Goal: Transaction & Acquisition: Purchase product/service

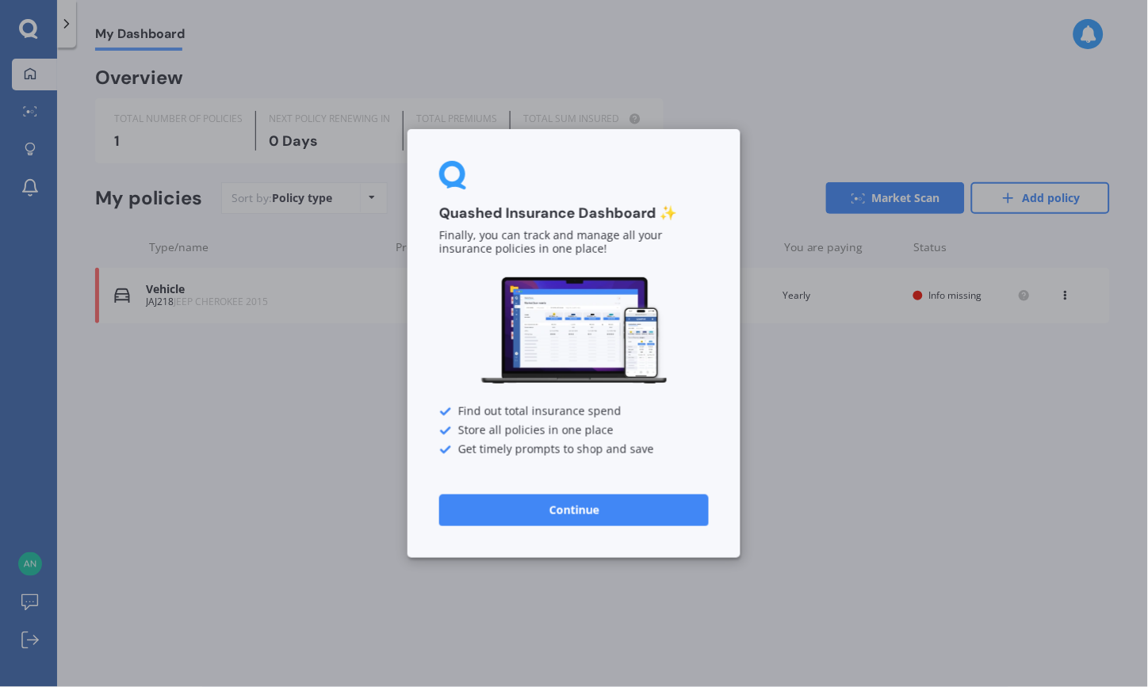
click at [614, 509] on button "Continue" at bounding box center [574, 511] width 270 height 32
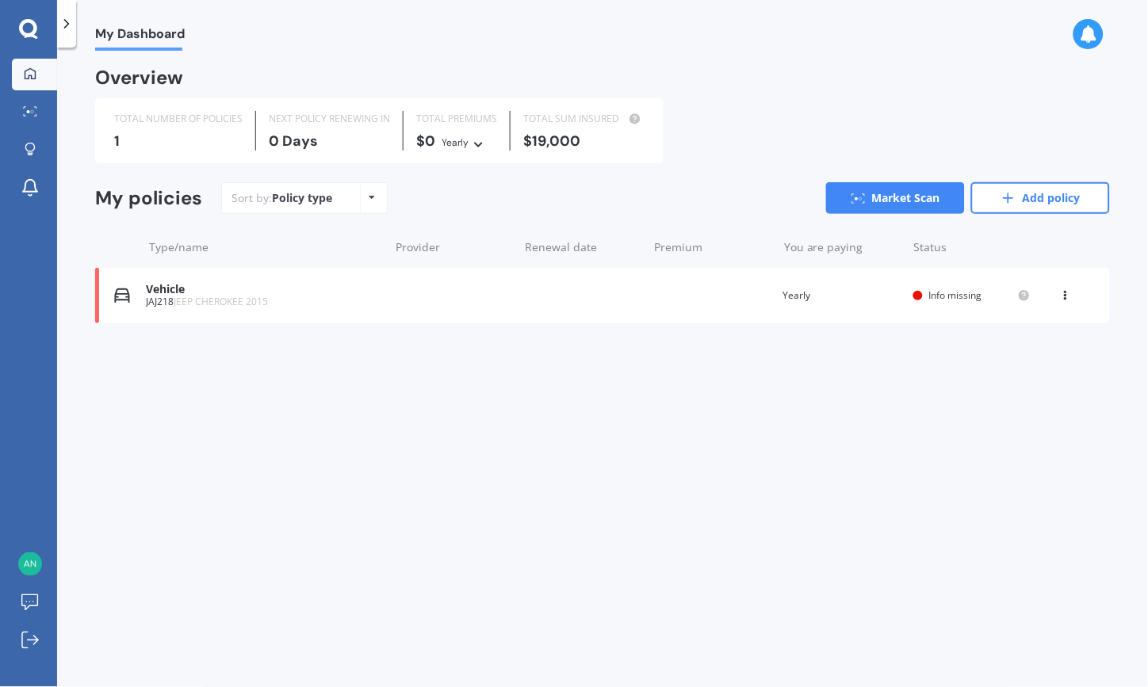
click at [366, 199] on div "Policy type Alphabetical Date added Renewing next" at bounding box center [372, 198] width 25 height 29
click at [60, 27] on icon at bounding box center [67, 24] width 16 height 16
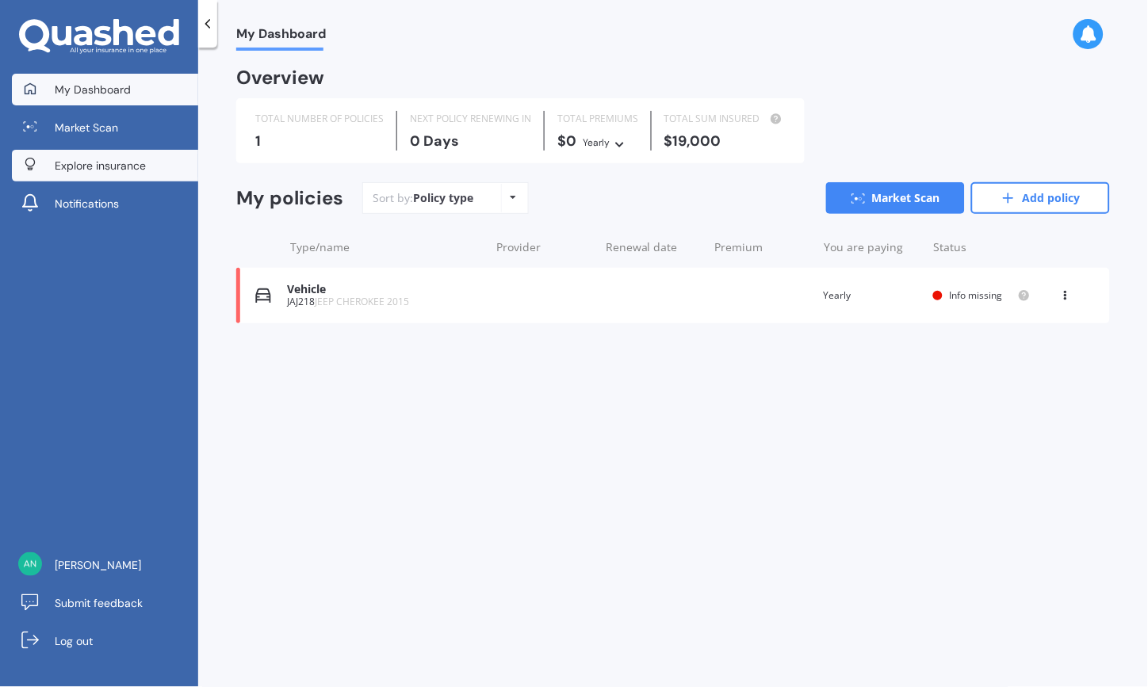
click at [100, 165] on span "Explore insurance" at bounding box center [100, 166] width 91 height 16
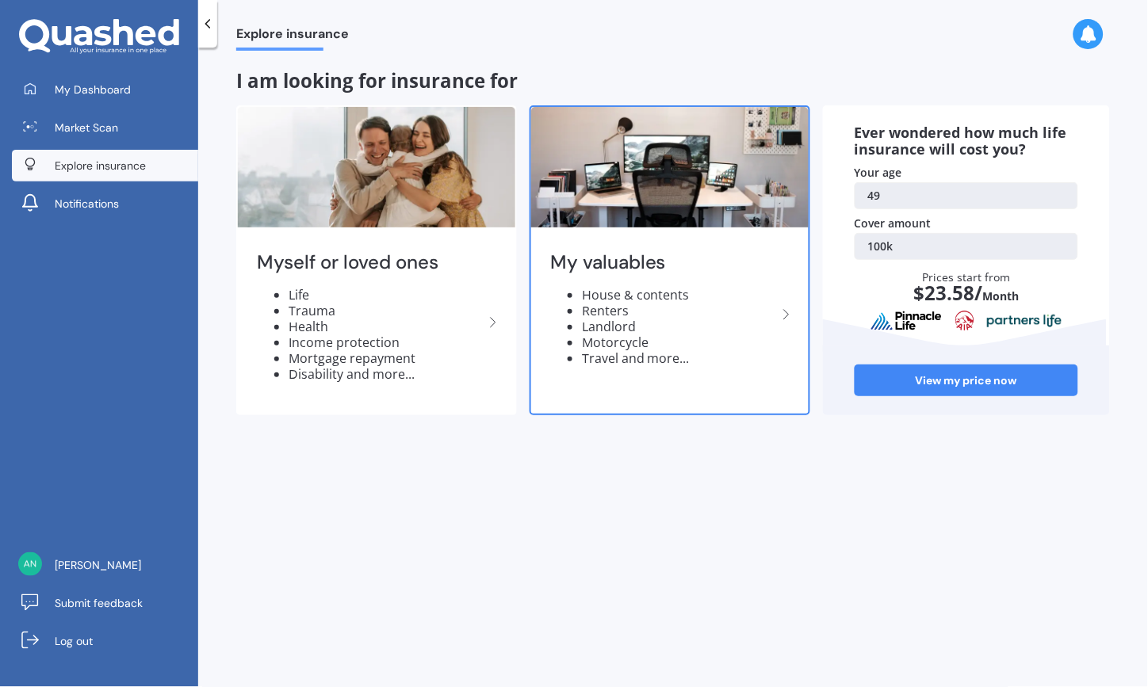
click at [662, 265] on h2 "My valuables" at bounding box center [663, 262] width 227 height 25
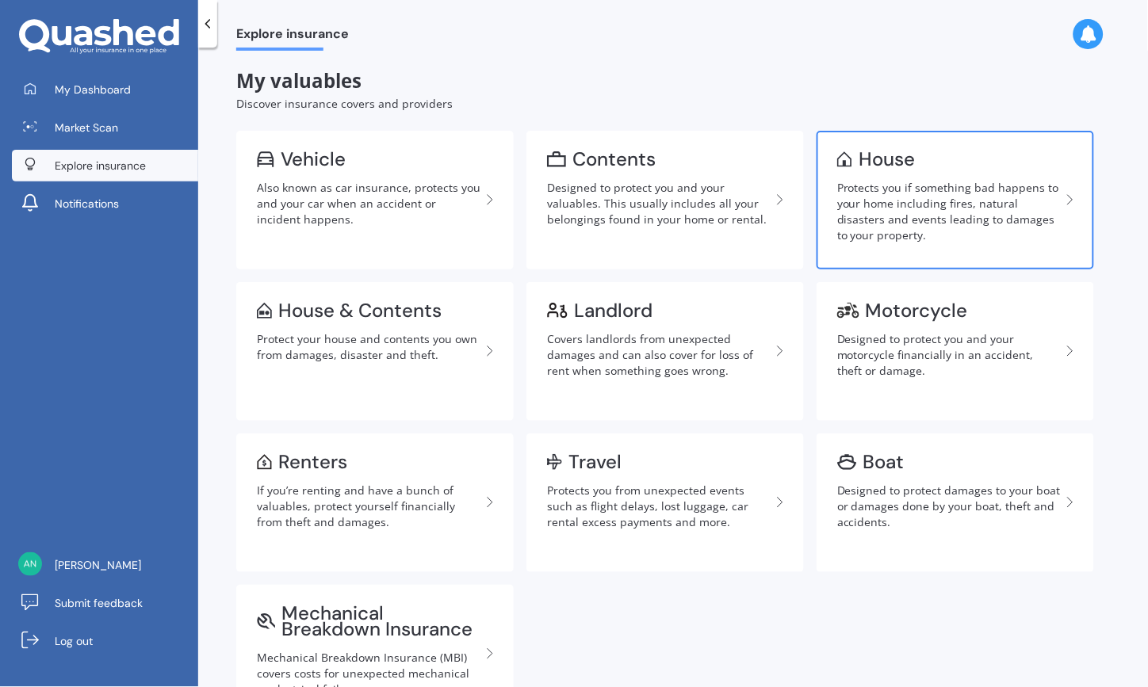
click at [942, 222] on div "Protects you if something bad happens to your home including fires, natural dis…" at bounding box center [949, 211] width 224 height 63
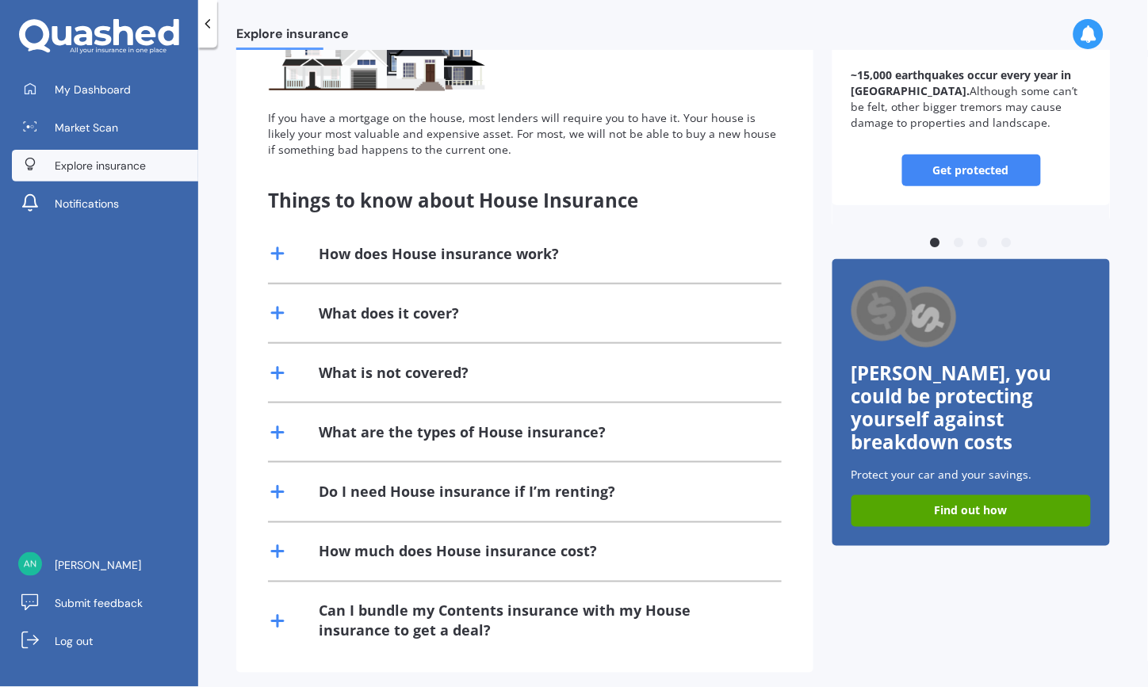
scroll to position [205, 0]
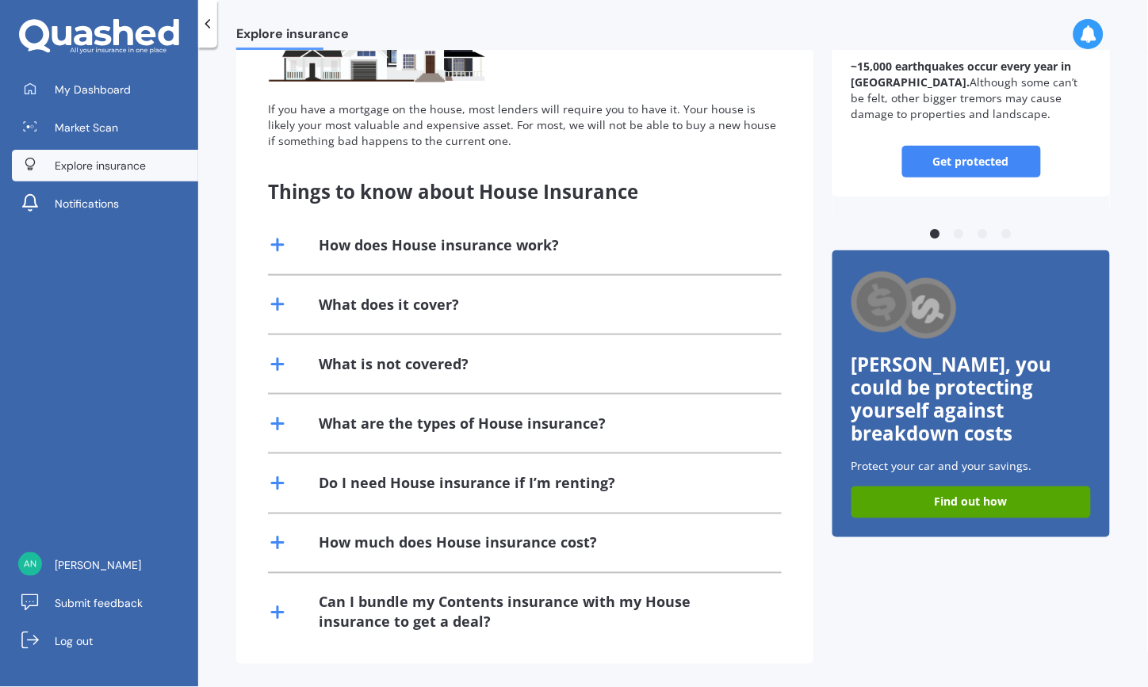
click at [411, 306] on div "What does it cover?" at bounding box center [389, 305] width 140 height 20
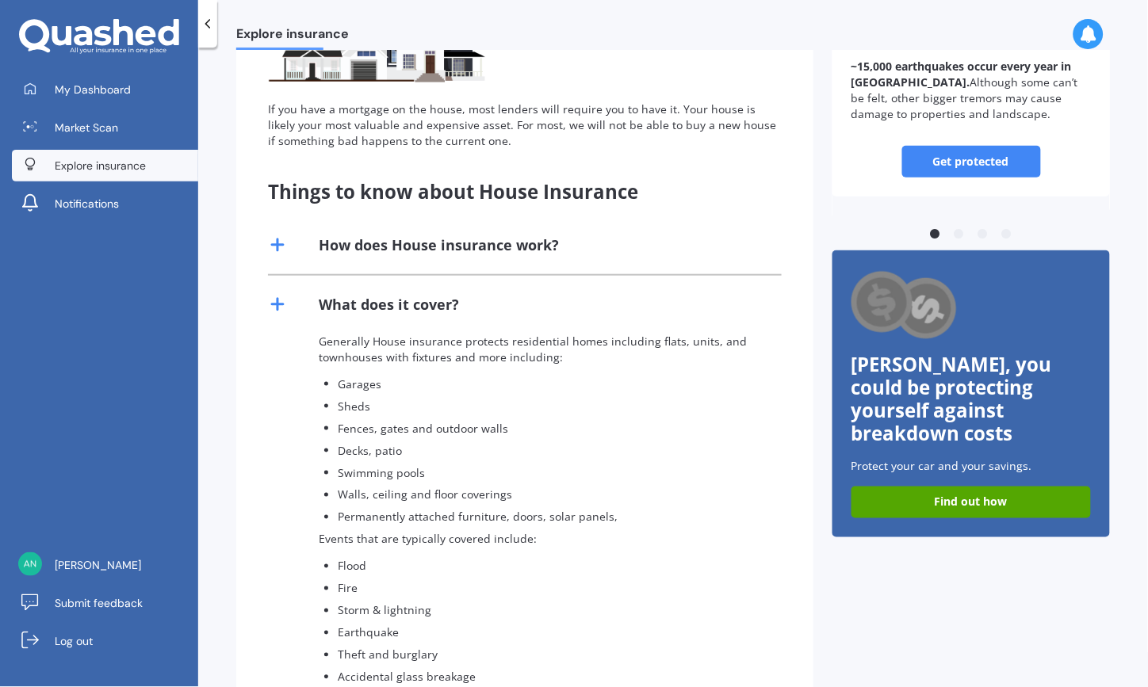
click at [411, 306] on div "What does it cover?" at bounding box center [389, 305] width 140 height 20
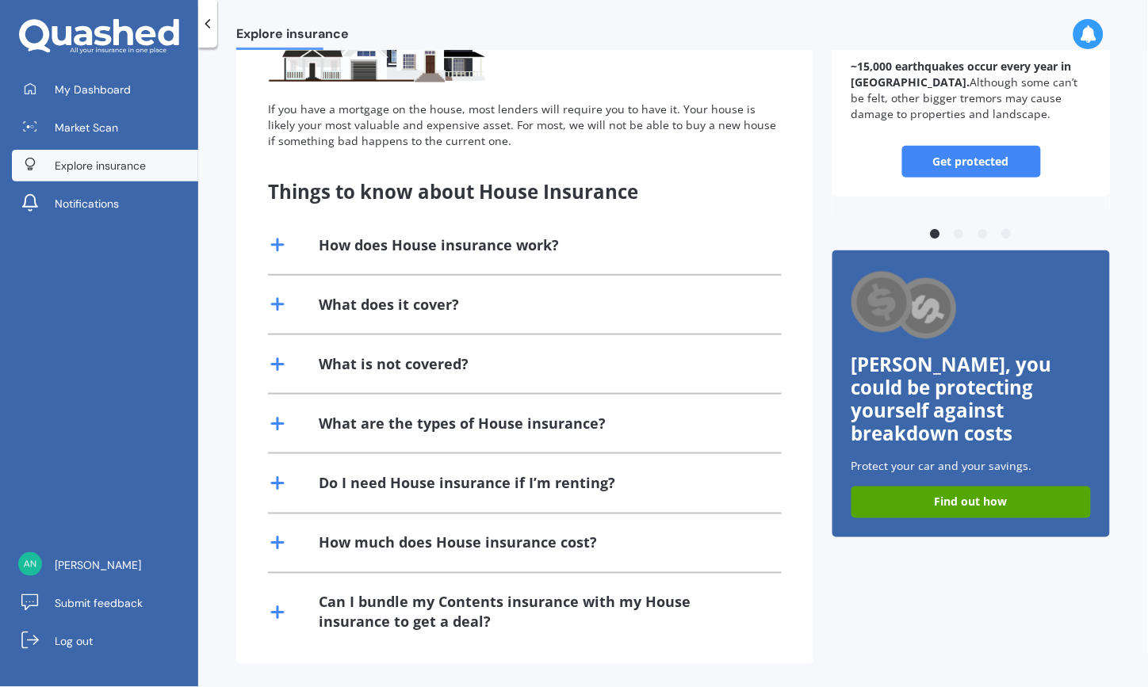
click at [417, 239] on div "How does House insurance work?" at bounding box center [439, 245] width 240 height 20
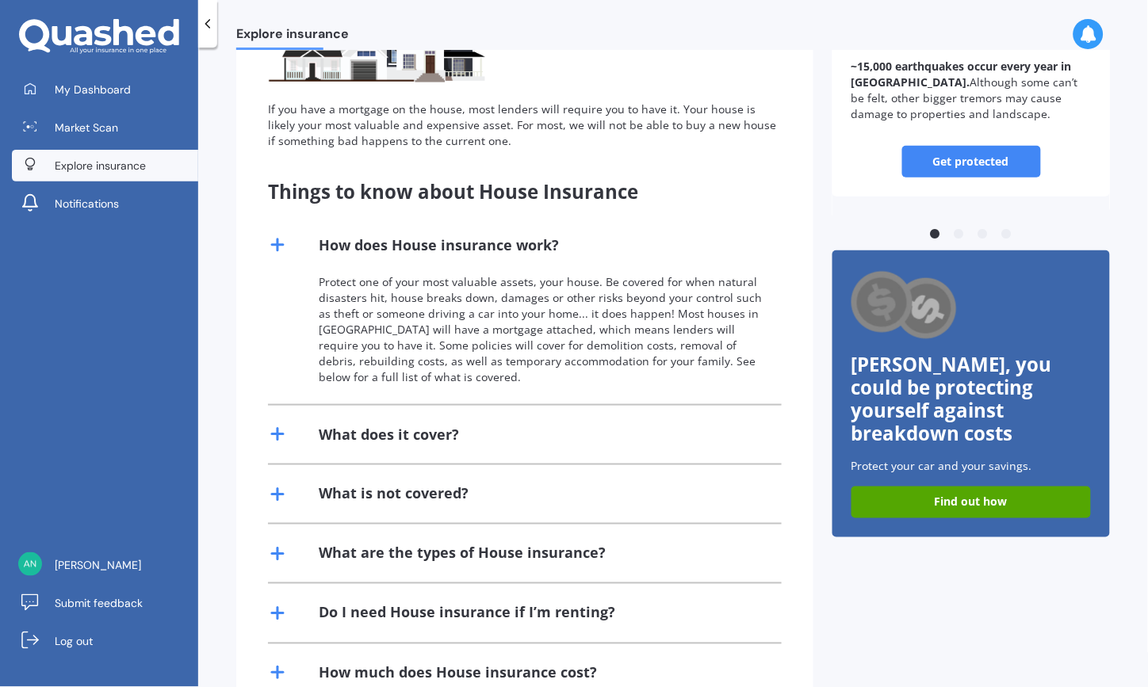
click at [417, 239] on div "How does House insurance work?" at bounding box center [439, 245] width 240 height 20
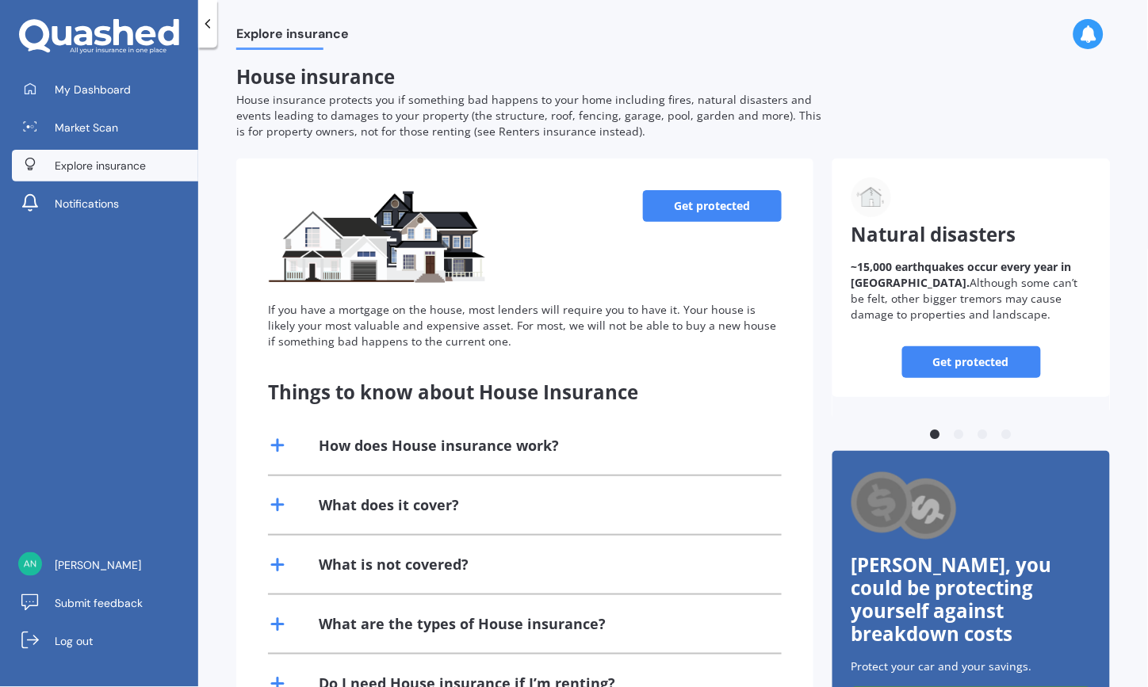
scroll to position [0, 0]
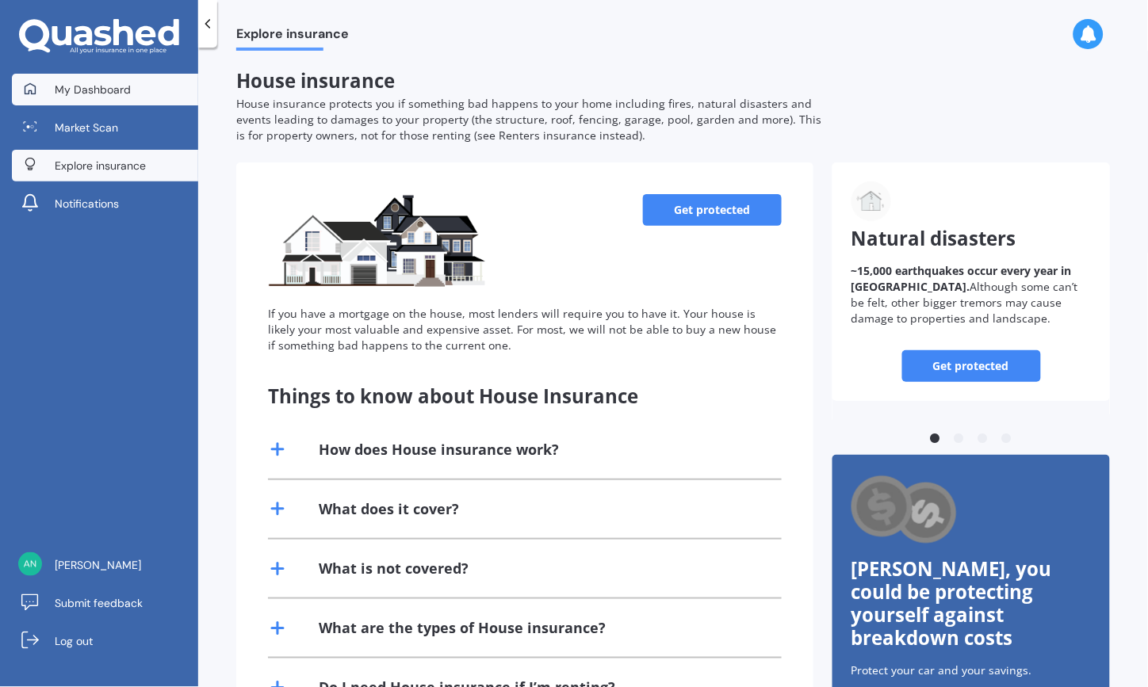
click at [99, 91] on span "My Dashboard" at bounding box center [93, 90] width 76 height 16
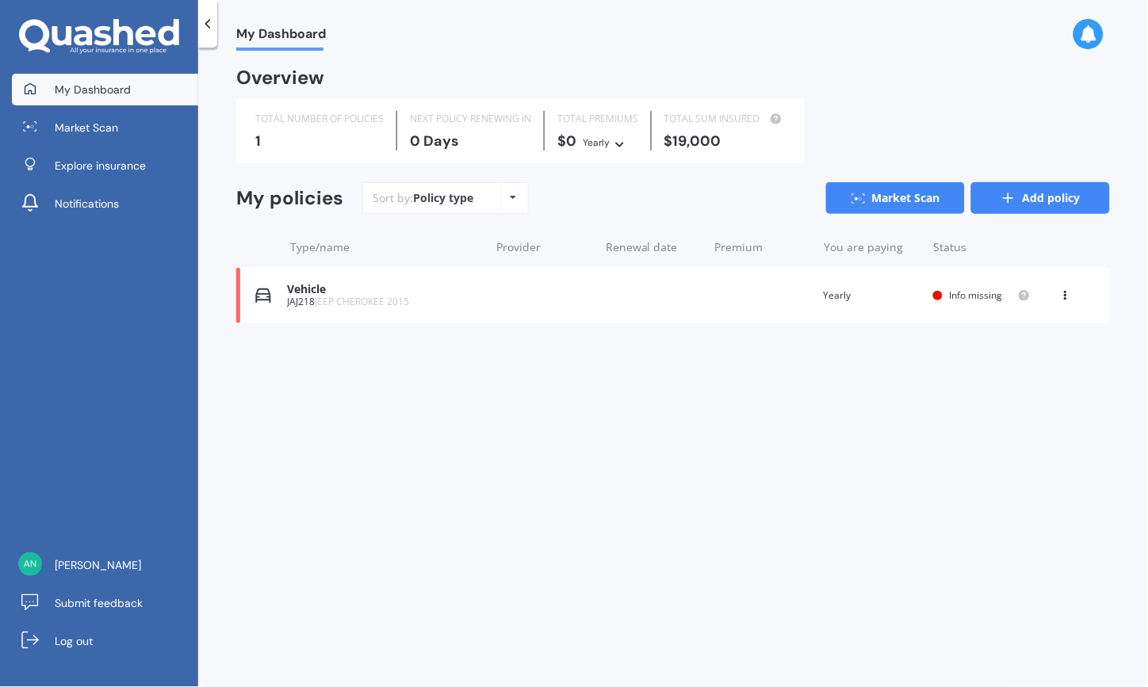
click at [1020, 195] on link "Add policy" at bounding box center [1040, 198] width 139 height 32
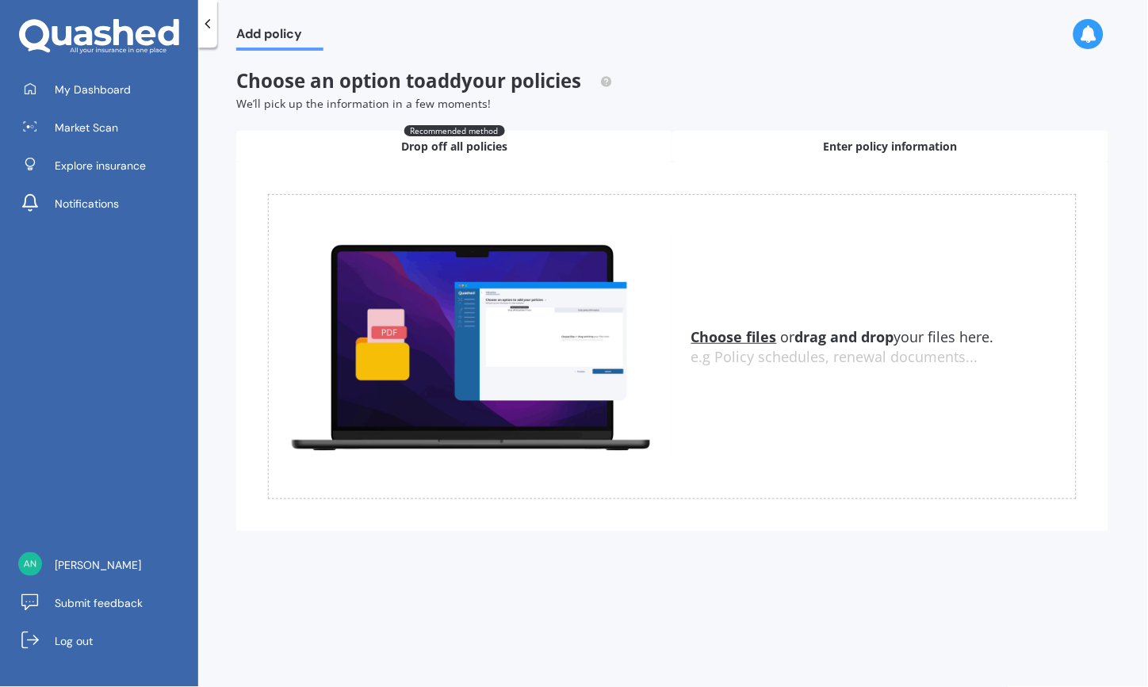
click at [896, 148] on span "Enter policy information" at bounding box center [891, 147] width 134 height 16
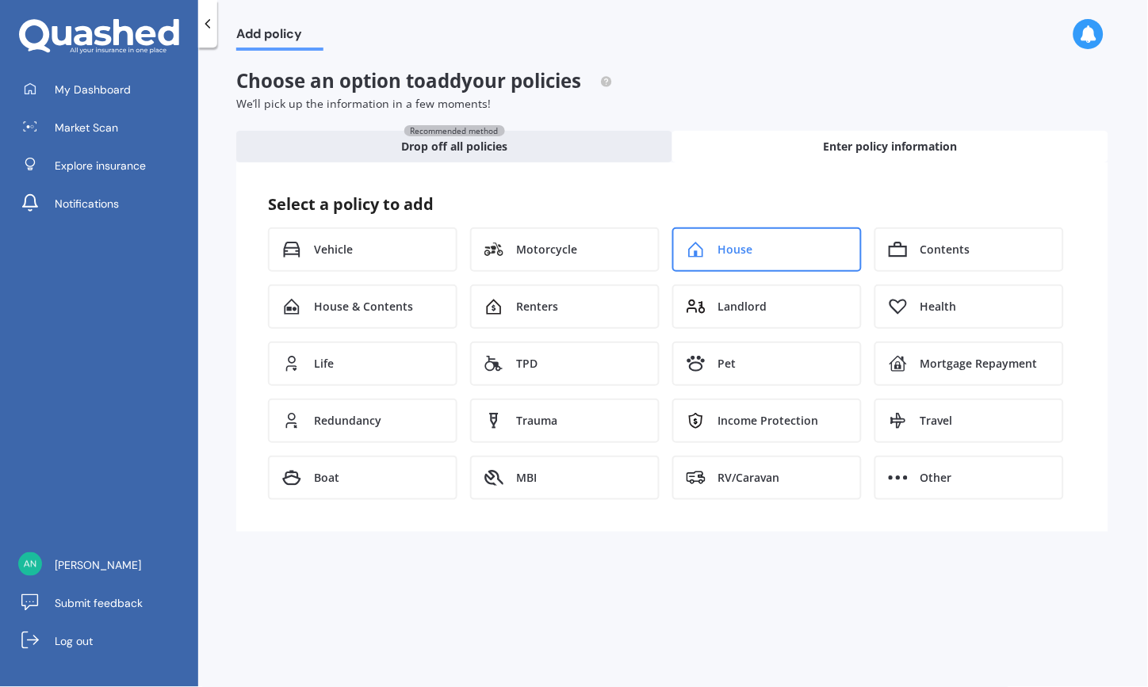
click at [782, 248] on div "House" at bounding box center [766, 249] width 189 height 44
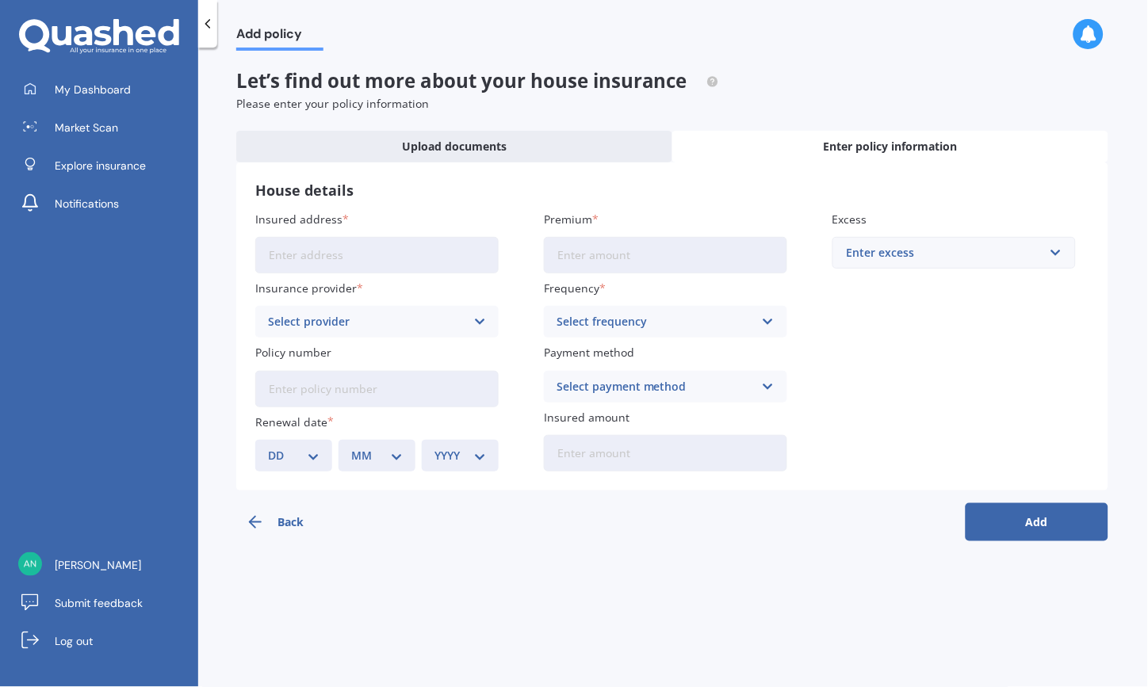
click at [369, 250] on input "Insured address" at bounding box center [376, 255] width 243 height 36
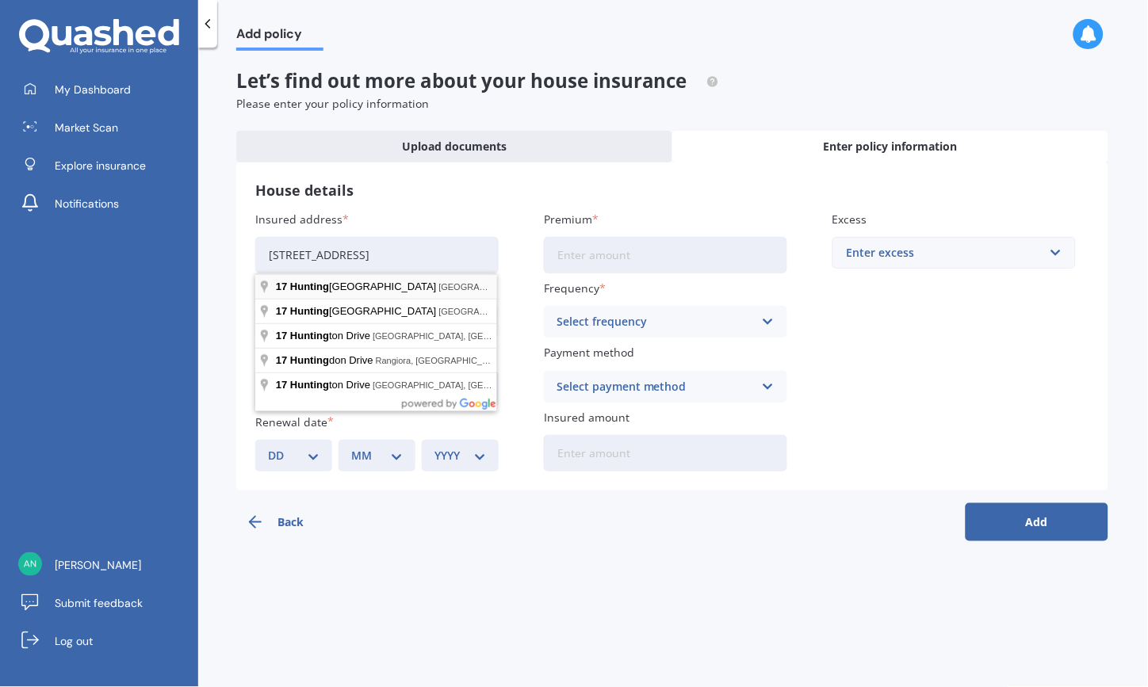
type input "[STREET_ADDRESS]"
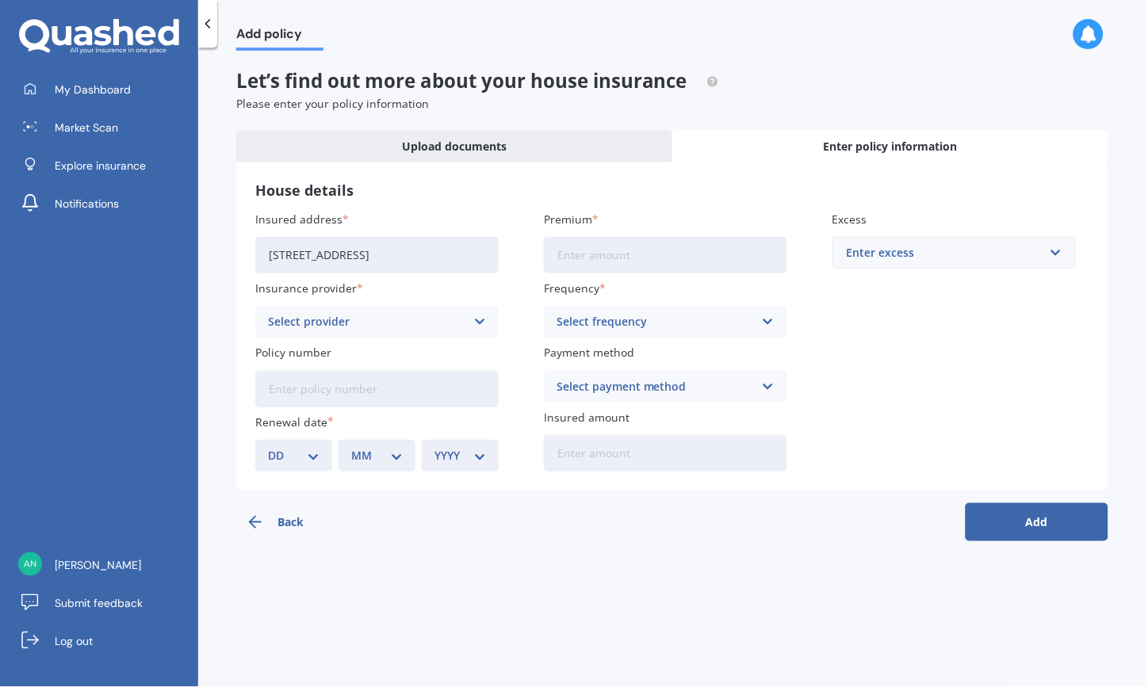
click at [602, 248] on input "Premium" at bounding box center [665, 255] width 243 height 36
click at [468, 319] on div "Select provider AA AMI AMP ANZ ASB Ando BNZ Co-Operative Bank FMG Initio Kiwiba…" at bounding box center [376, 322] width 243 height 32
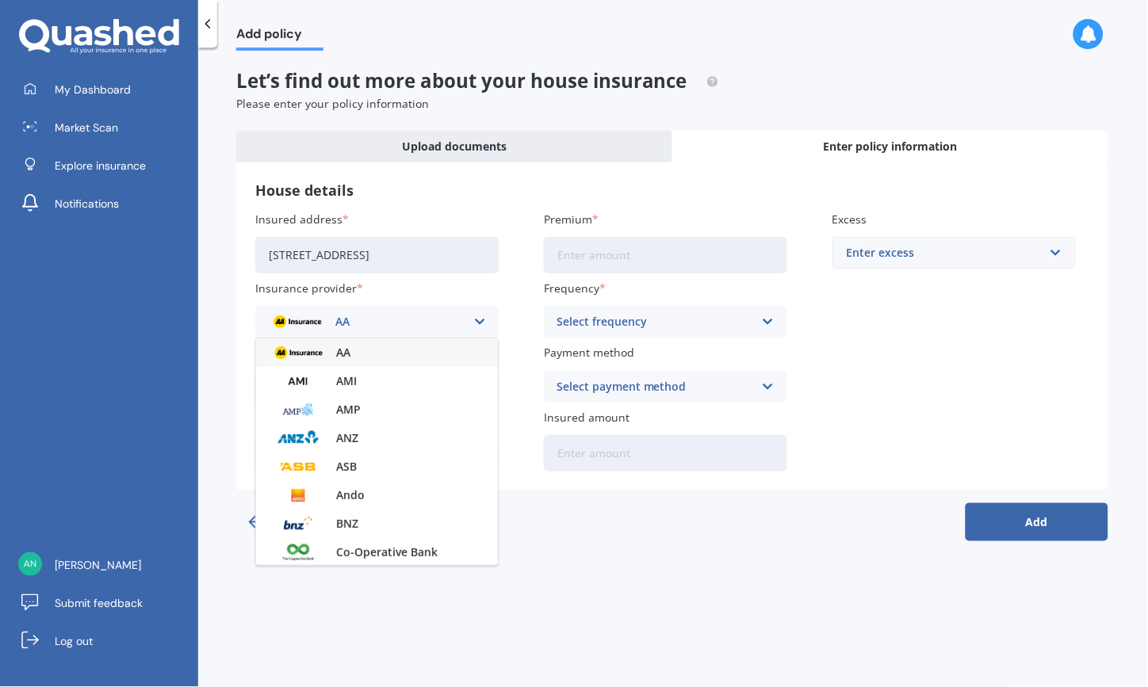
click at [468, 319] on div "AA AA AMI AMP ANZ ASB Ando BNZ Co-Operative Bank FMG Initio Kiwibank Lantern MA…" at bounding box center [376, 322] width 243 height 32
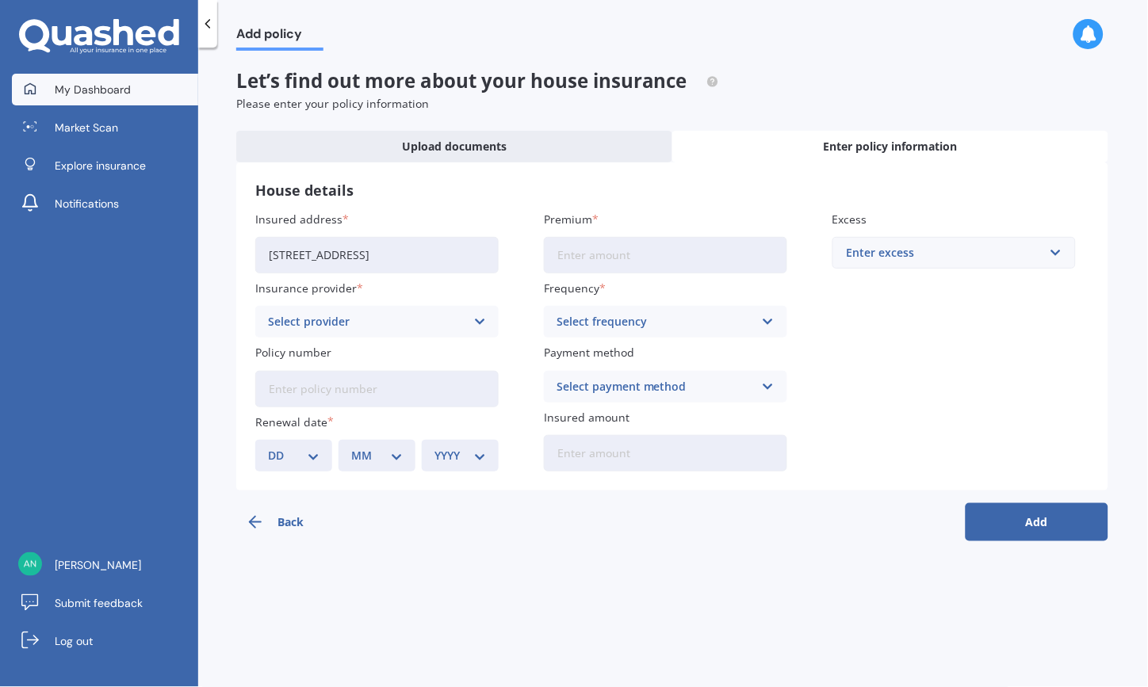
click at [84, 92] on span "My Dashboard" at bounding box center [93, 90] width 76 height 16
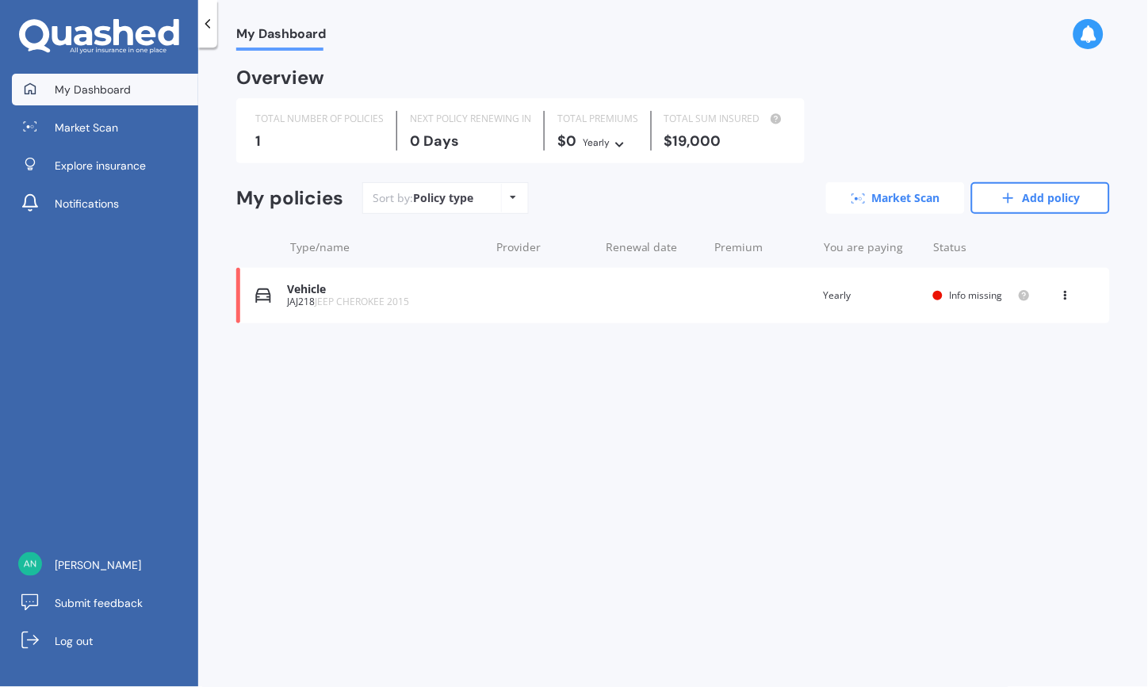
click at [929, 201] on link "Market Scan" at bounding box center [895, 198] width 139 height 32
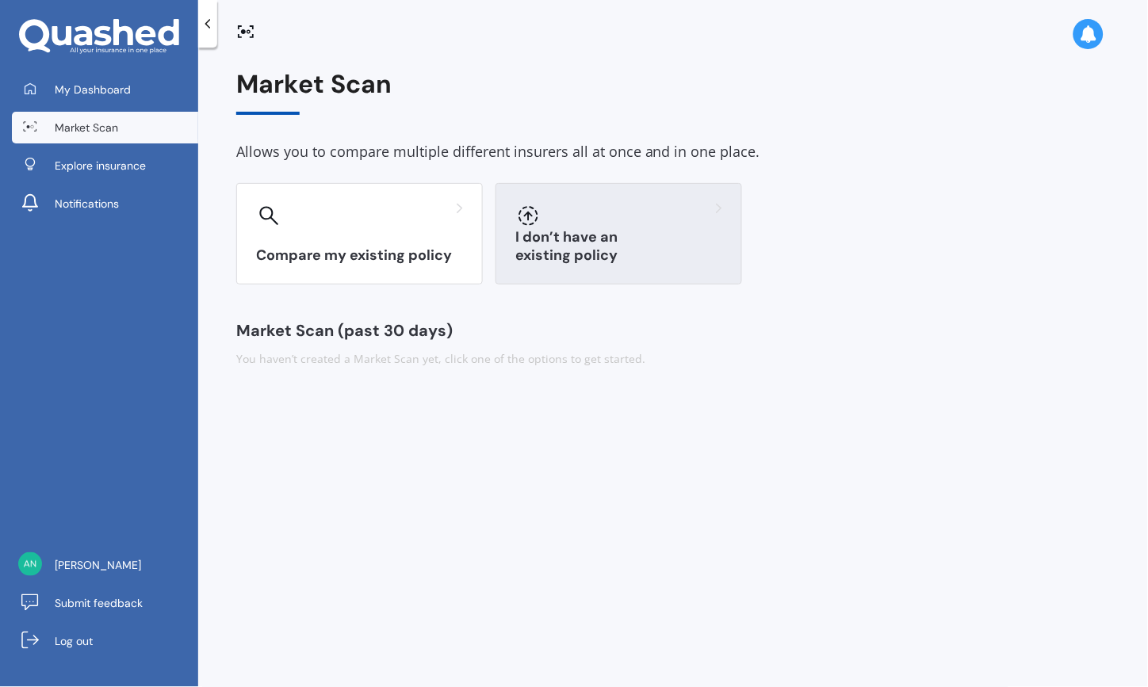
click at [636, 243] on div "I don’t have an existing policy" at bounding box center [618, 233] width 247 height 101
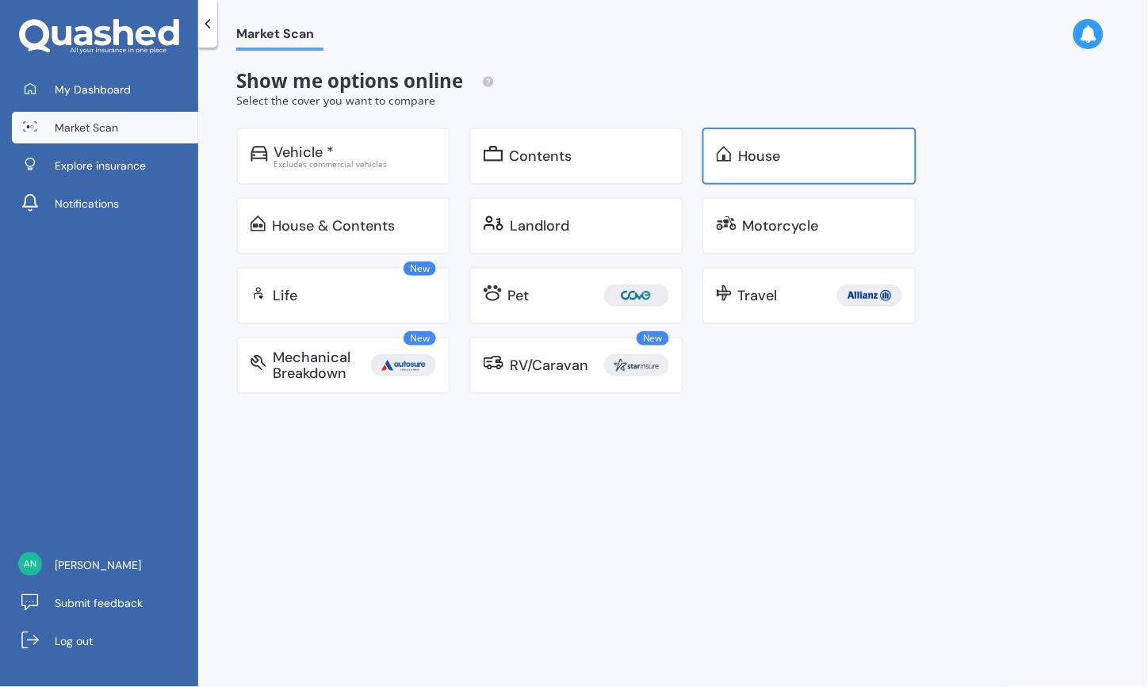
click at [753, 152] on div "House" at bounding box center [759, 156] width 42 height 16
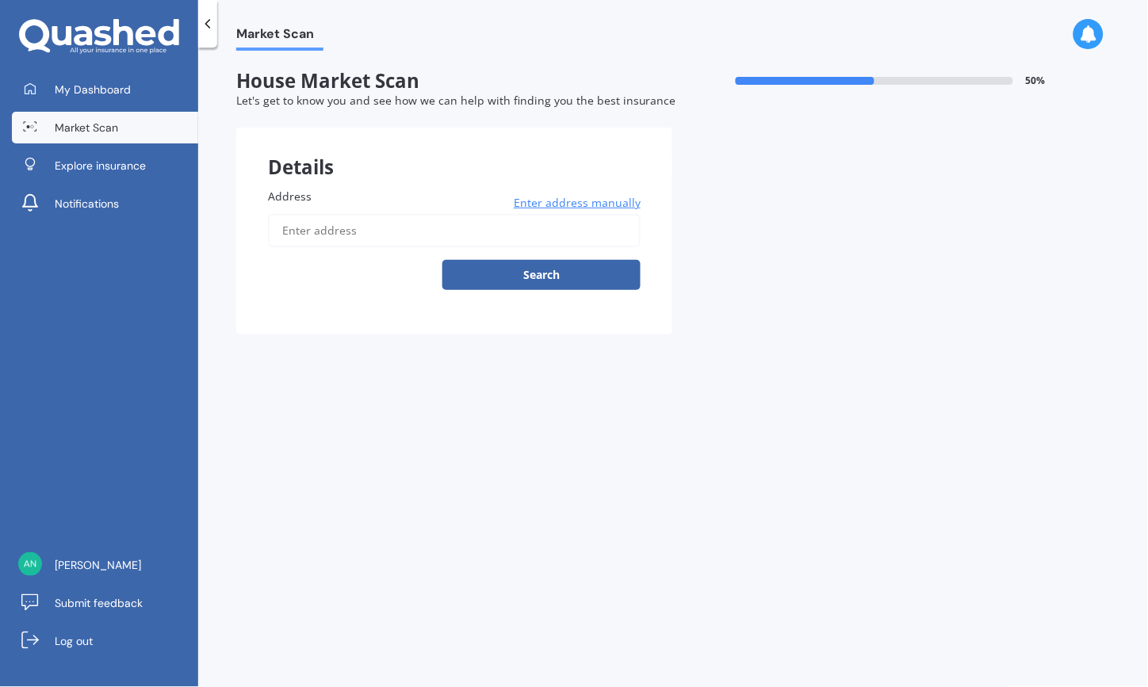
click at [331, 227] on input "Address" at bounding box center [454, 230] width 373 height 33
type input "[STREET_ADDRESS]"
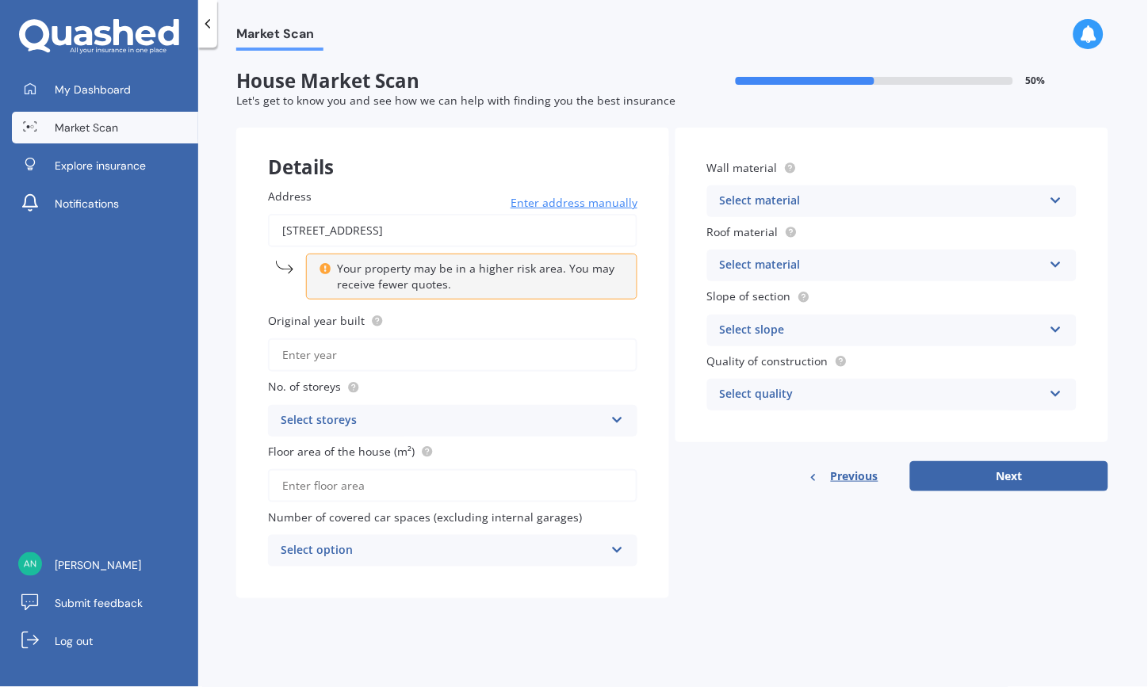
click at [390, 353] on input "Original year built" at bounding box center [452, 354] width 369 height 33
type input "1960"
click at [476, 414] on div "Select storeys" at bounding box center [442, 420] width 323 height 19
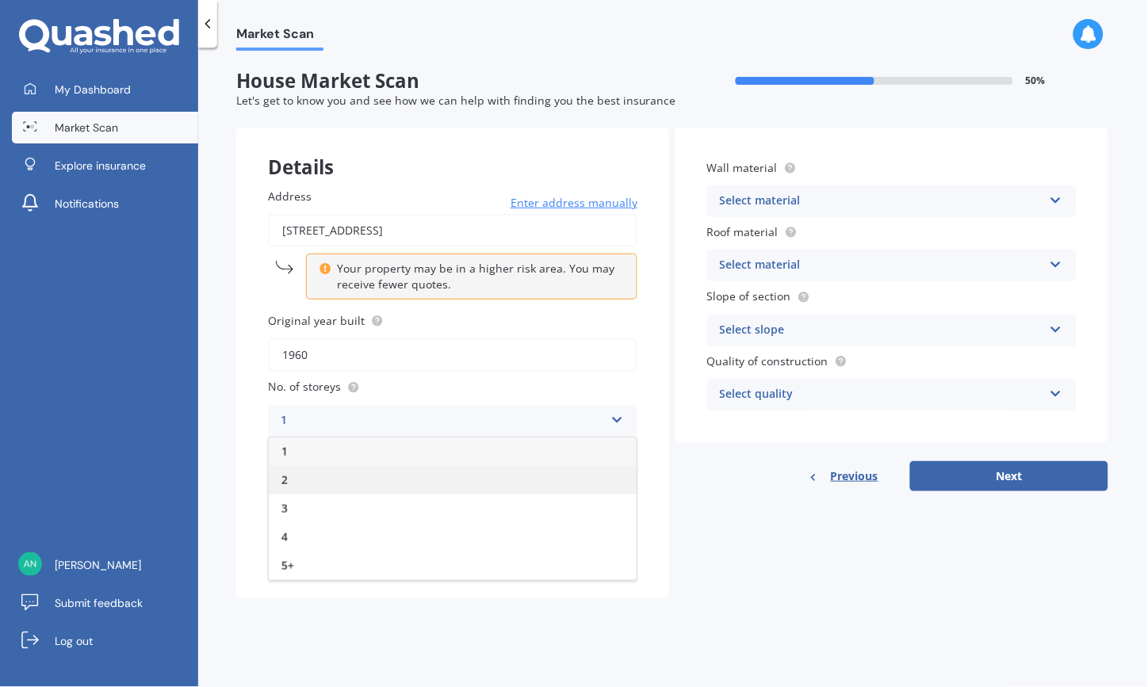
click at [349, 471] on div "2" at bounding box center [453, 480] width 368 height 29
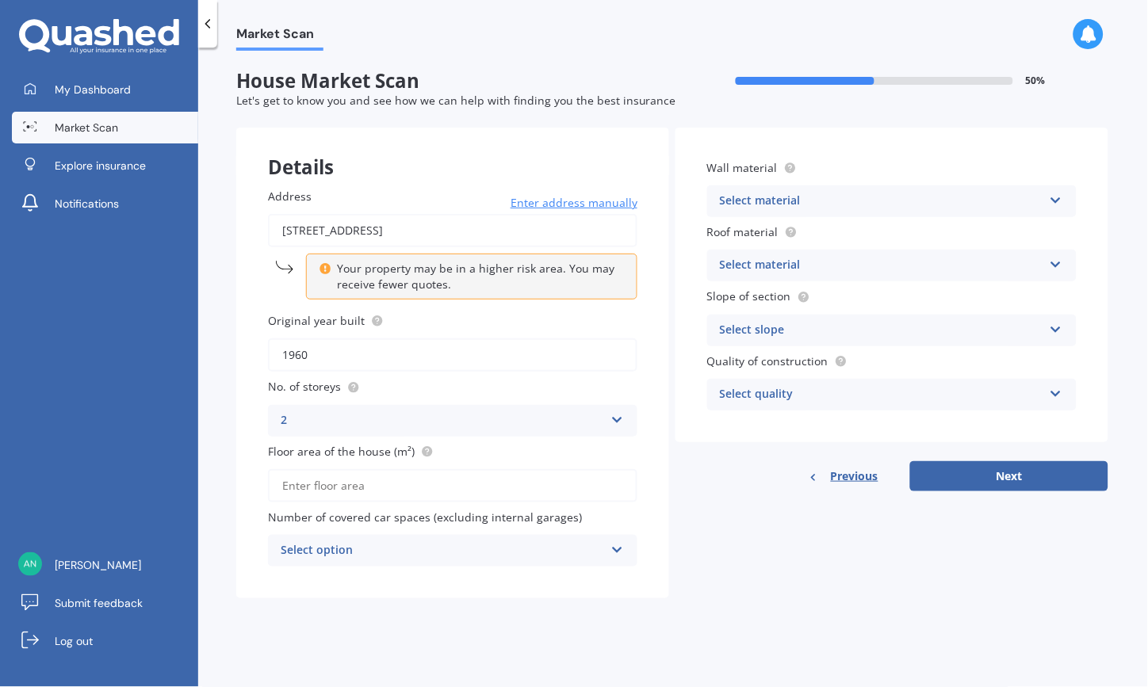
click at [468, 484] on input "Floor area of the house (m²)" at bounding box center [452, 485] width 369 height 33
type input "140"
click at [851, 200] on div "Select material" at bounding box center [881, 201] width 323 height 19
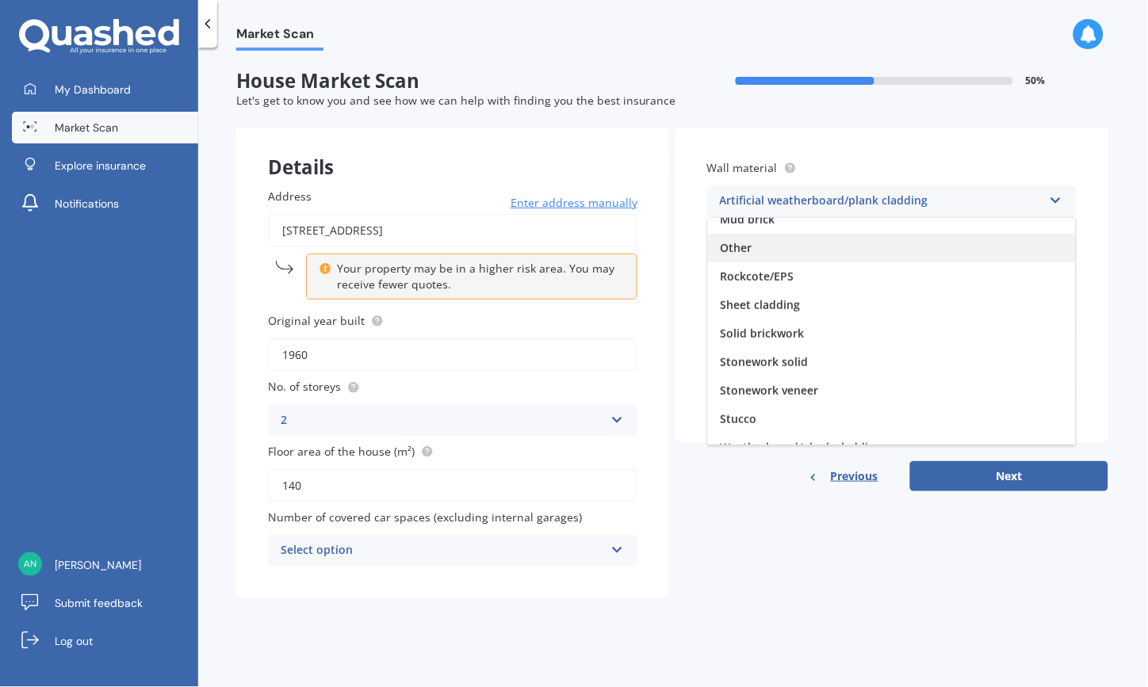
scroll to position [144, 0]
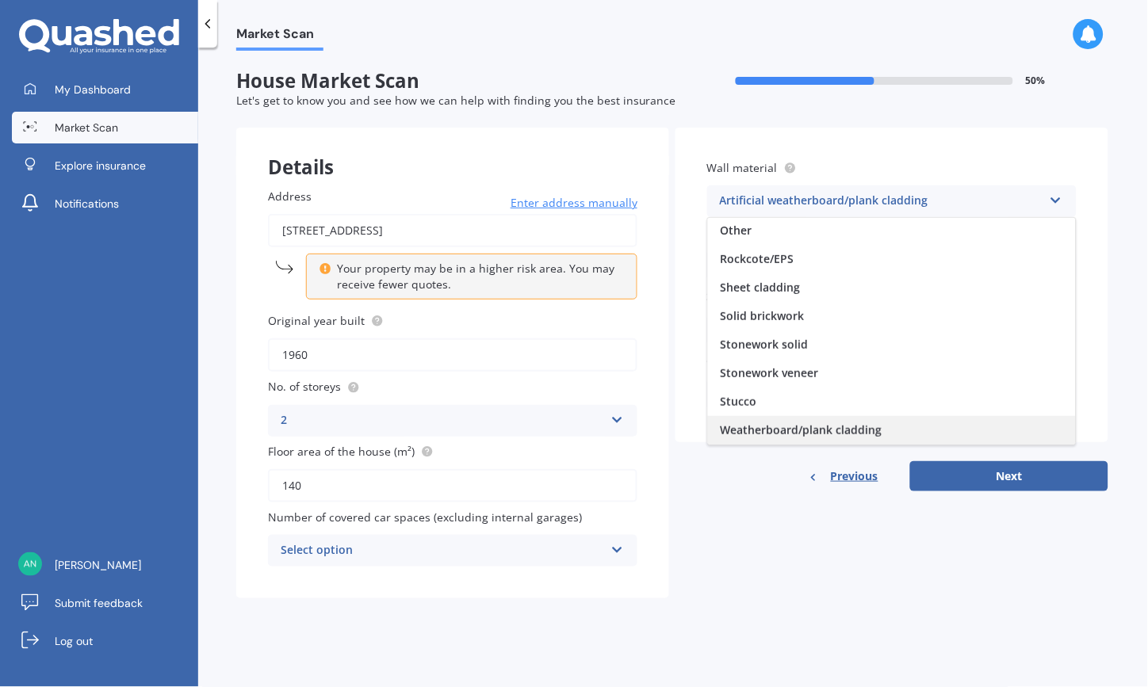
click at [827, 430] on span "Weatherboard/plank cladding" at bounding box center [802, 429] width 162 height 15
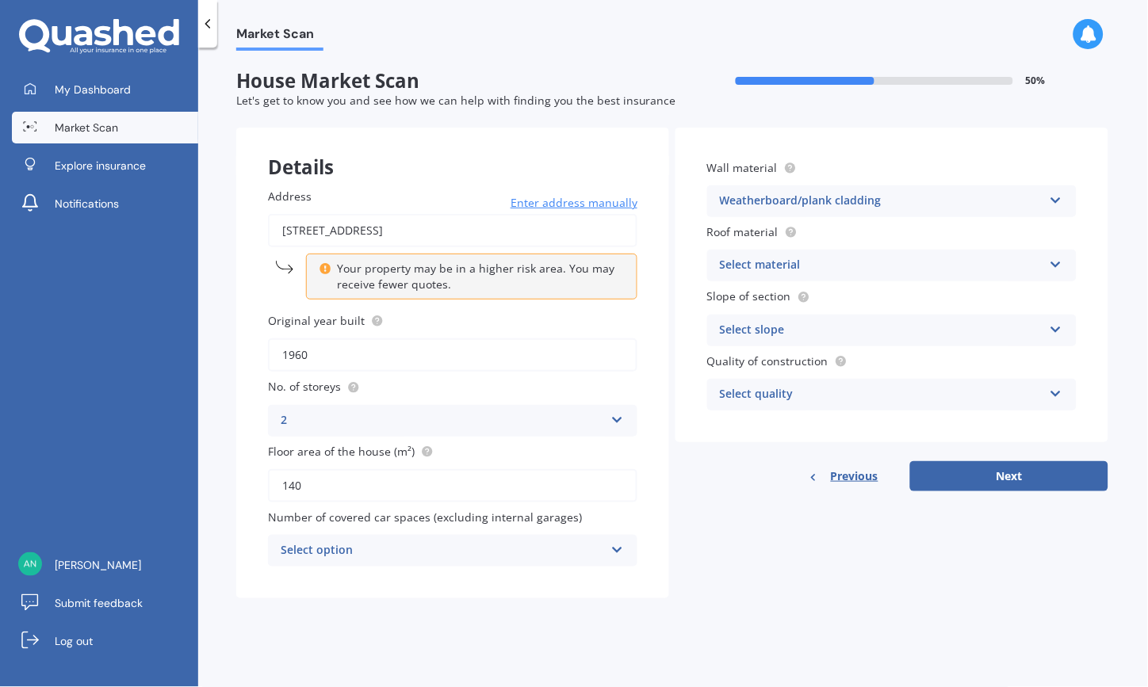
click at [845, 263] on div "Select material" at bounding box center [881, 265] width 323 height 19
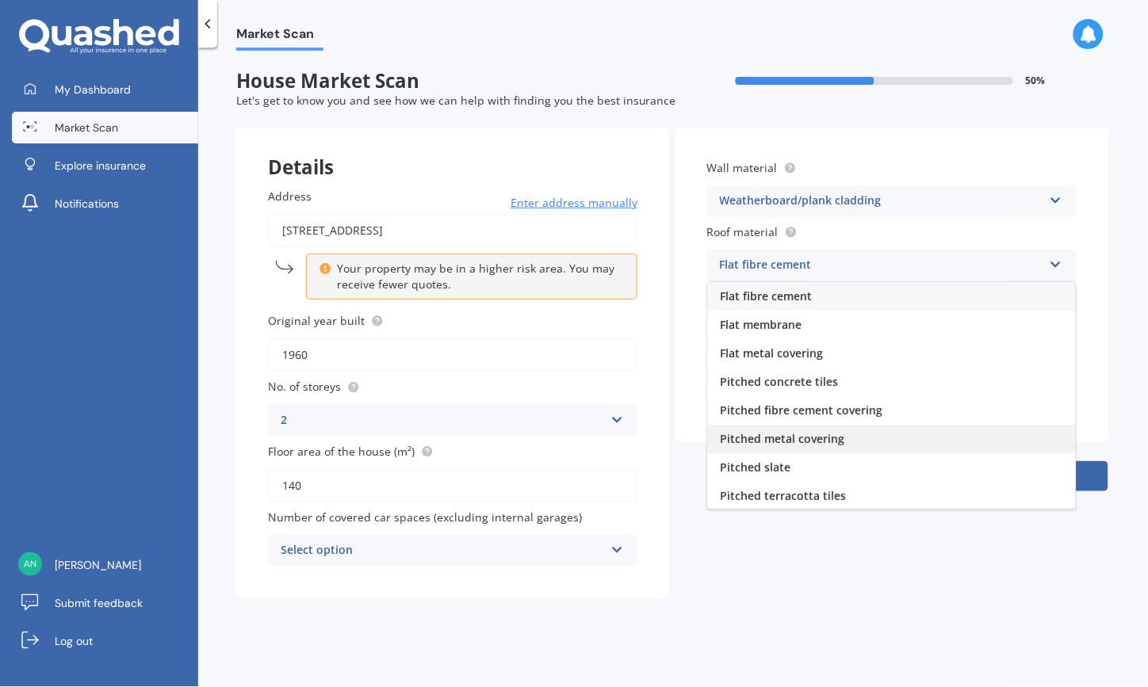
scroll to position [59, 0]
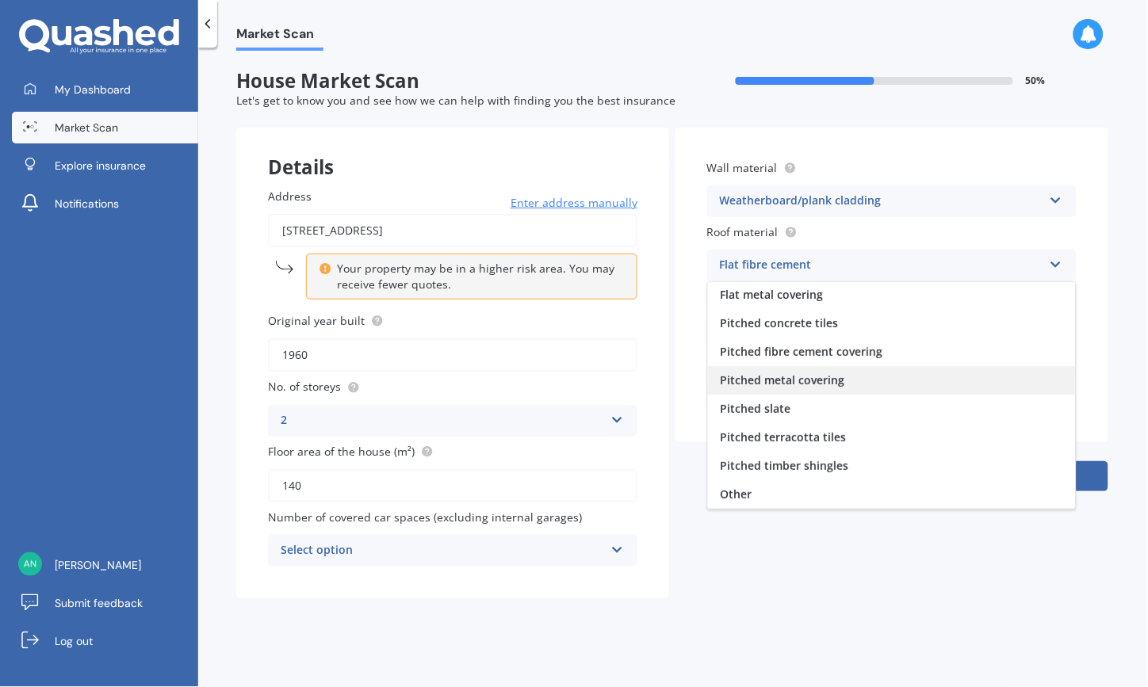
click at [811, 374] on span "Pitched metal covering" at bounding box center [783, 380] width 124 height 15
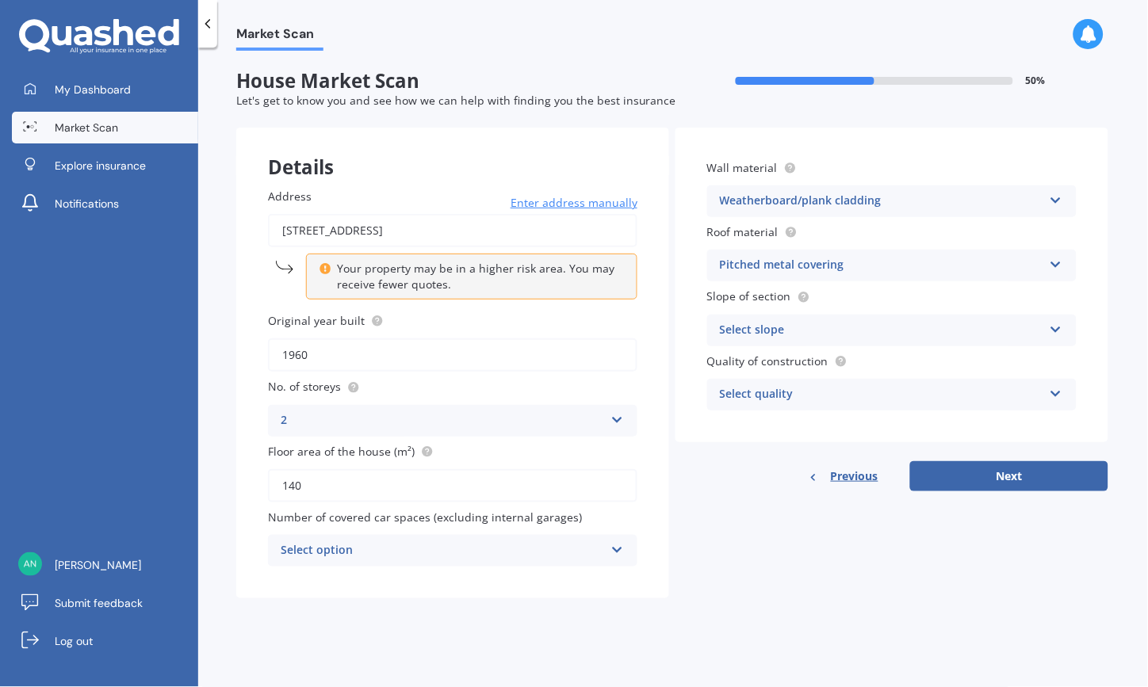
click at [884, 323] on div "Select slope" at bounding box center [881, 330] width 323 height 19
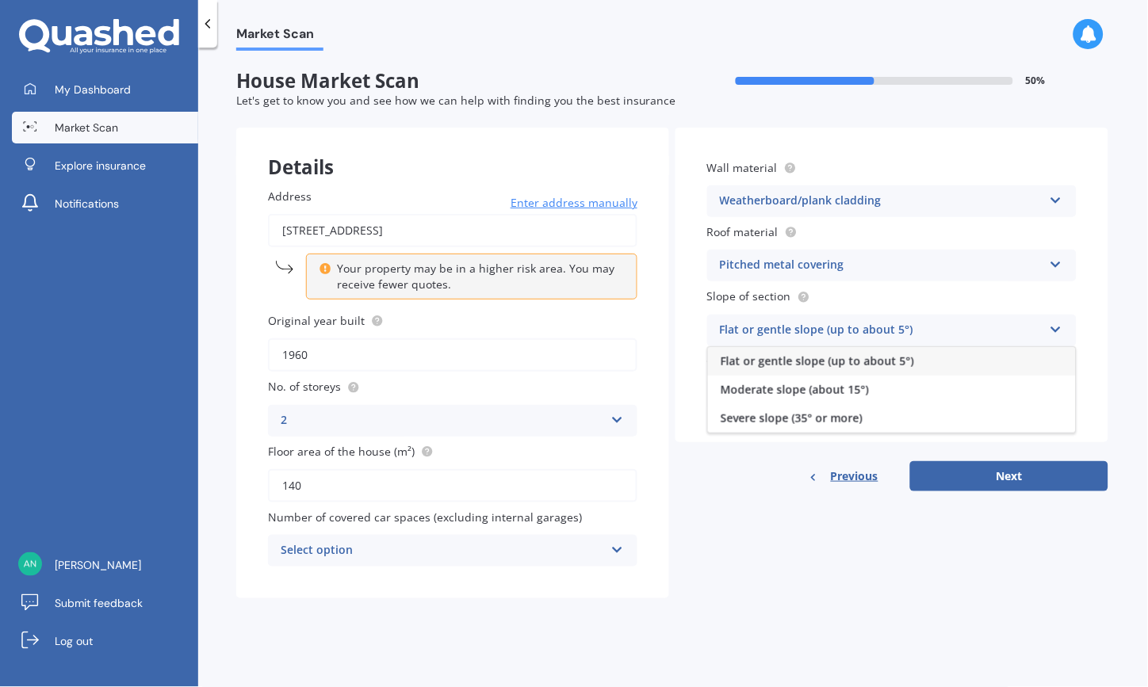
click at [870, 354] on span "Flat or gentle slope (up to about 5°)" at bounding box center [817, 361] width 193 height 15
click at [900, 385] on div "Select quality" at bounding box center [881, 394] width 323 height 19
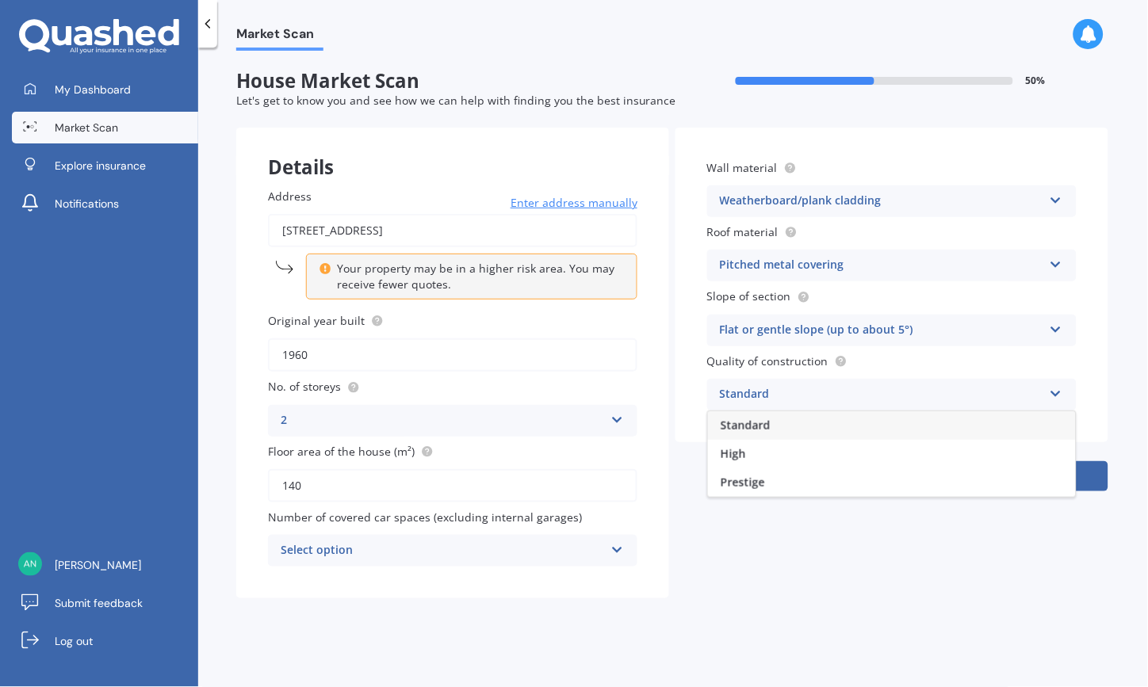
click at [821, 430] on div "Standard" at bounding box center [892, 425] width 368 height 29
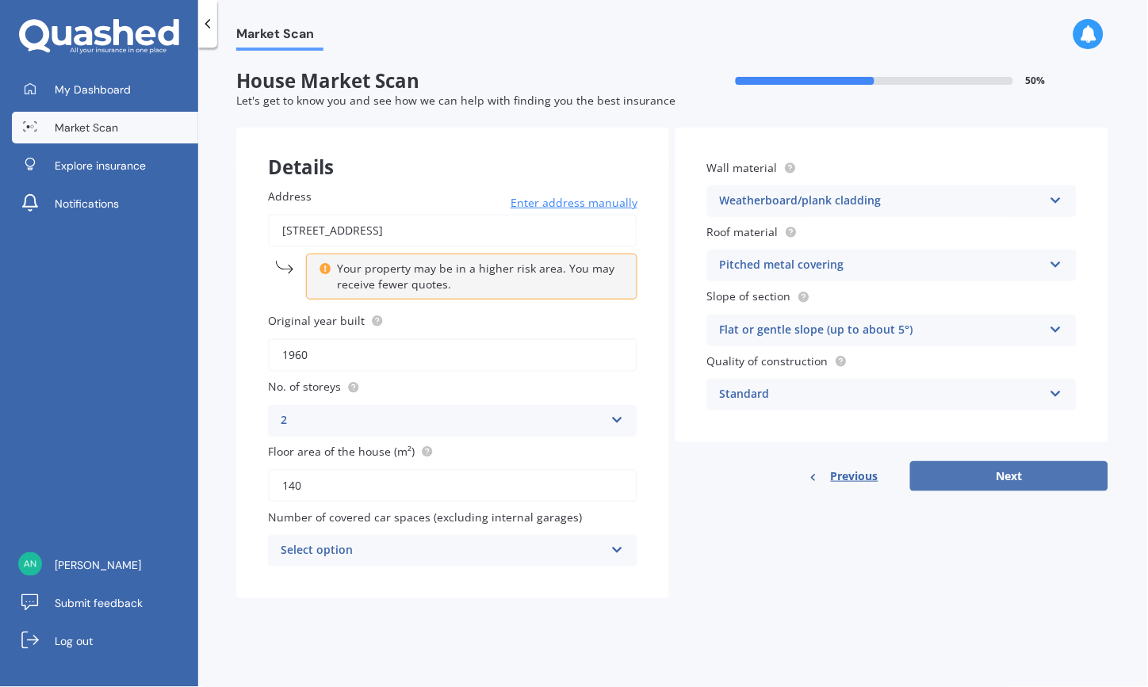
click at [1026, 484] on button "Next" at bounding box center [1009, 476] width 198 height 30
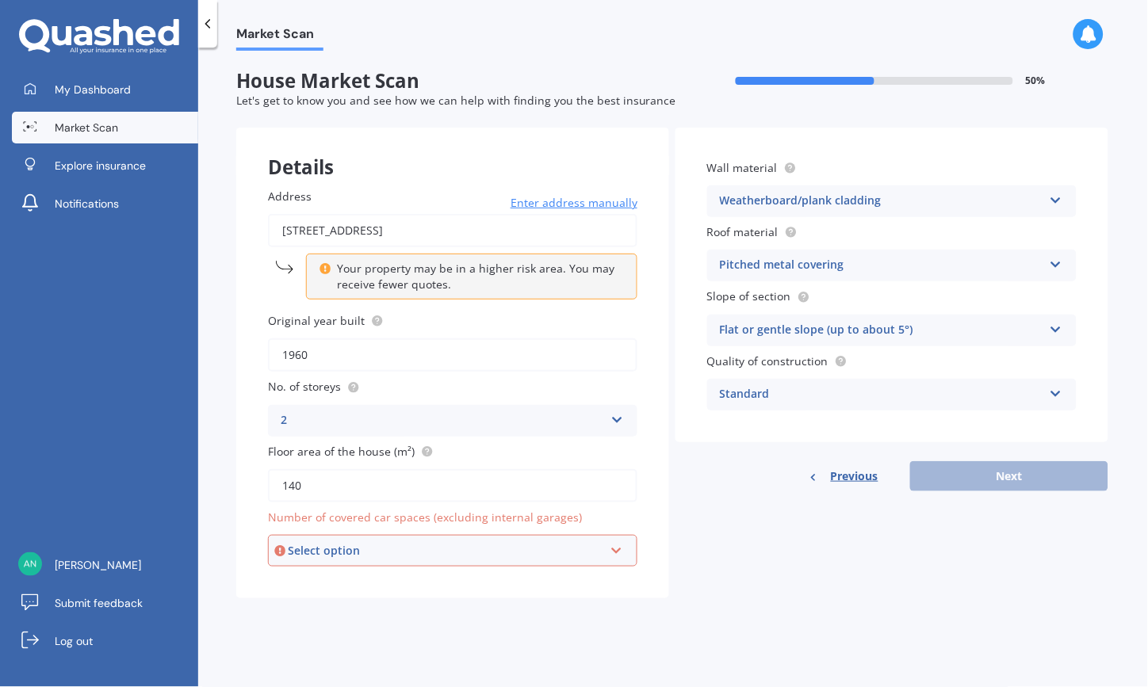
click at [453, 542] on div "Select option" at bounding box center [445, 550] width 315 height 17
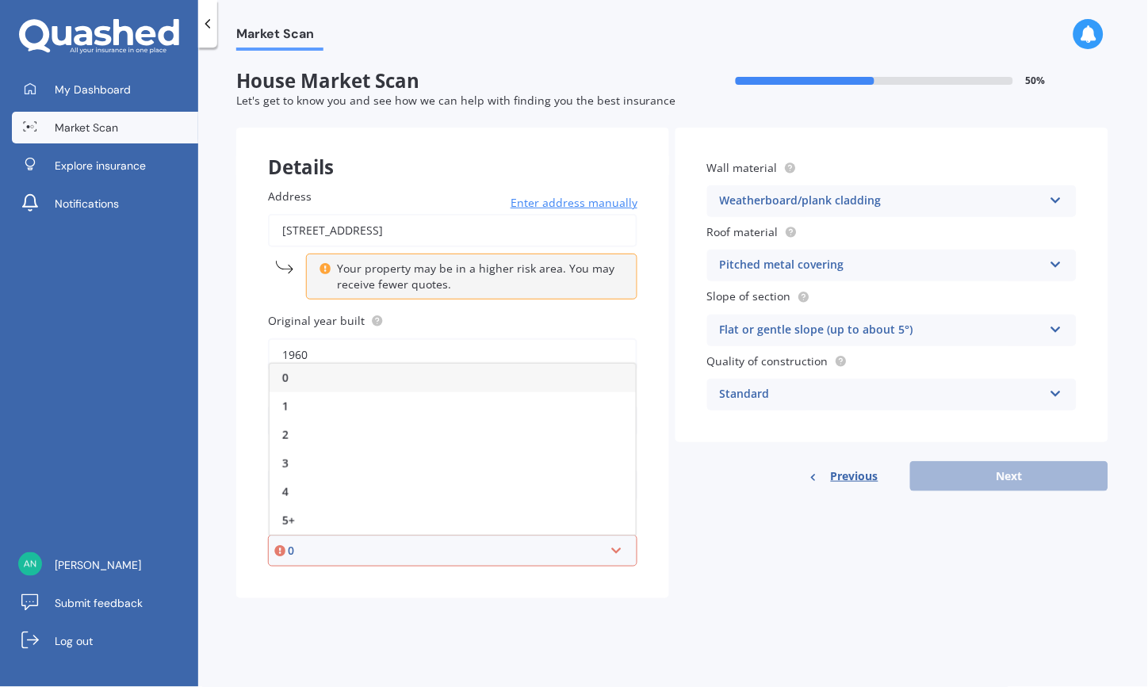
click at [304, 371] on div "0" at bounding box center [453, 378] width 366 height 29
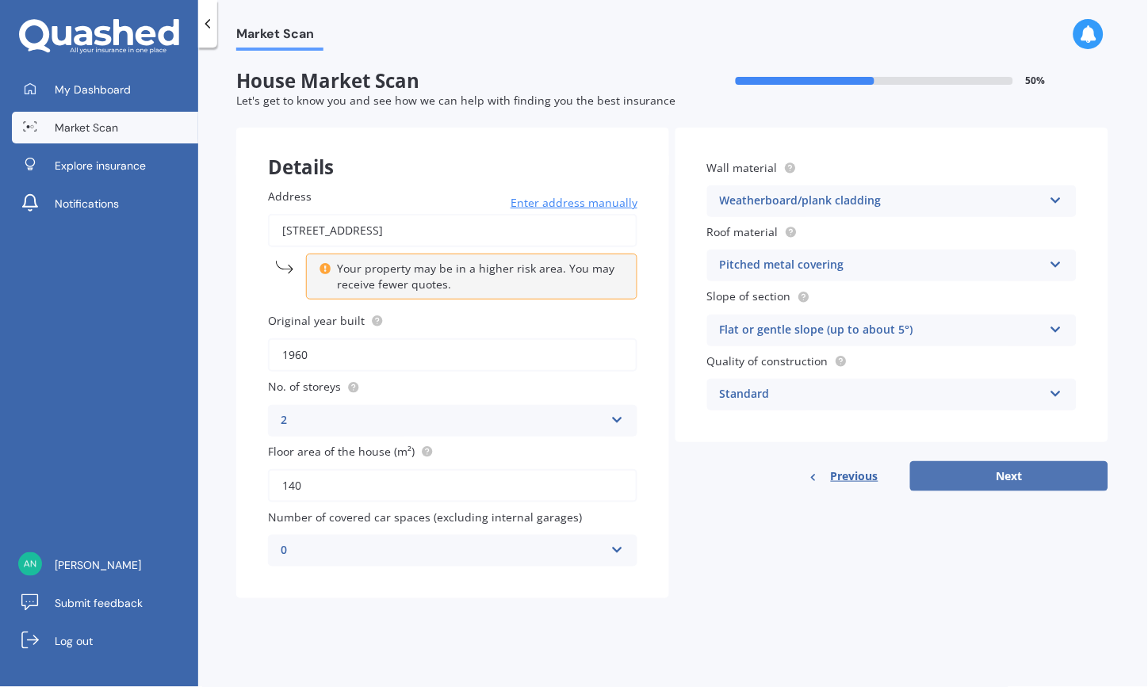
click at [1031, 474] on button "Next" at bounding box center [1009, 476] width 198 height 30
select select "24"
select select "04"
select select "1976"
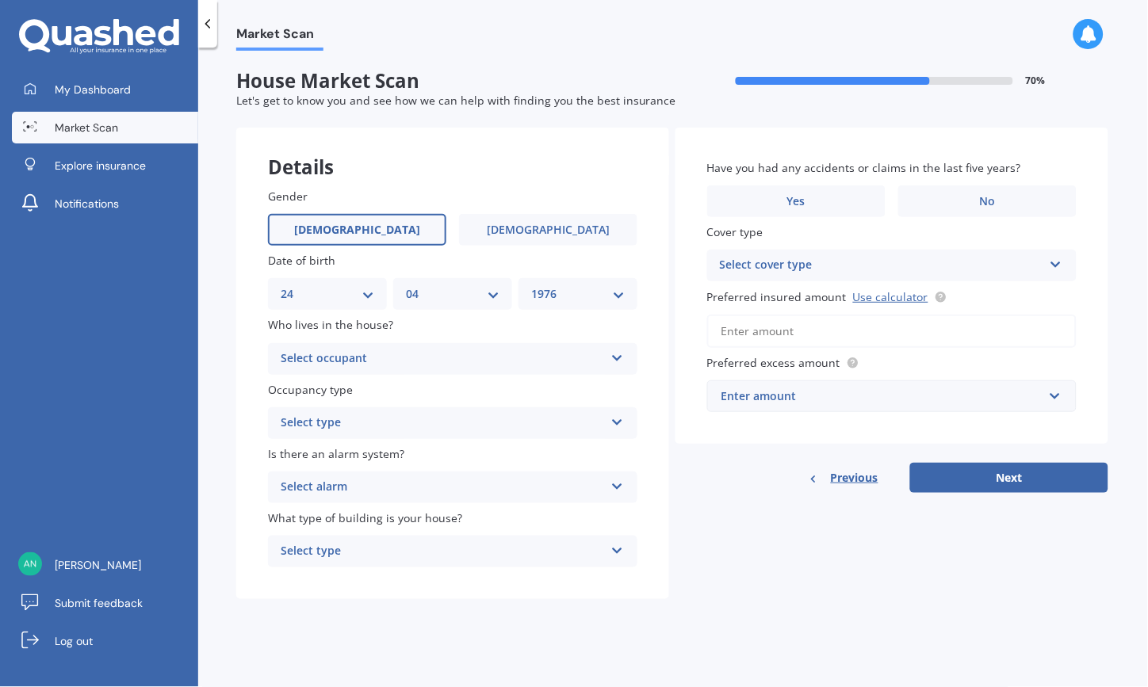
click at [385, 354] on div "Select occupant" at bounding box center [442, 359] width 323 height 19
click at [250, 381] on div "Gender [DEMOGRAPHIC_DATA] [DEMOGRAPHIC_DATA] Date of birth DD 01 02 03 04 05 06…" at bounding box center [452, 378] width 433 height 444
click at [361, 422] on div "Select type" at bounding box center [442, 423] width 323 height 19
click at [250, 392] on div "Gender [DEMOGRAPHIC_DATA] [DEMOGRAPHIC_DATA] Date of birth DD 01 02 03 04 05 06…" at bounding box center [452, 378] width 433 height 444
click at [379, 355] on div "Owner" at bounding box center [442, 359] width 323 height 19
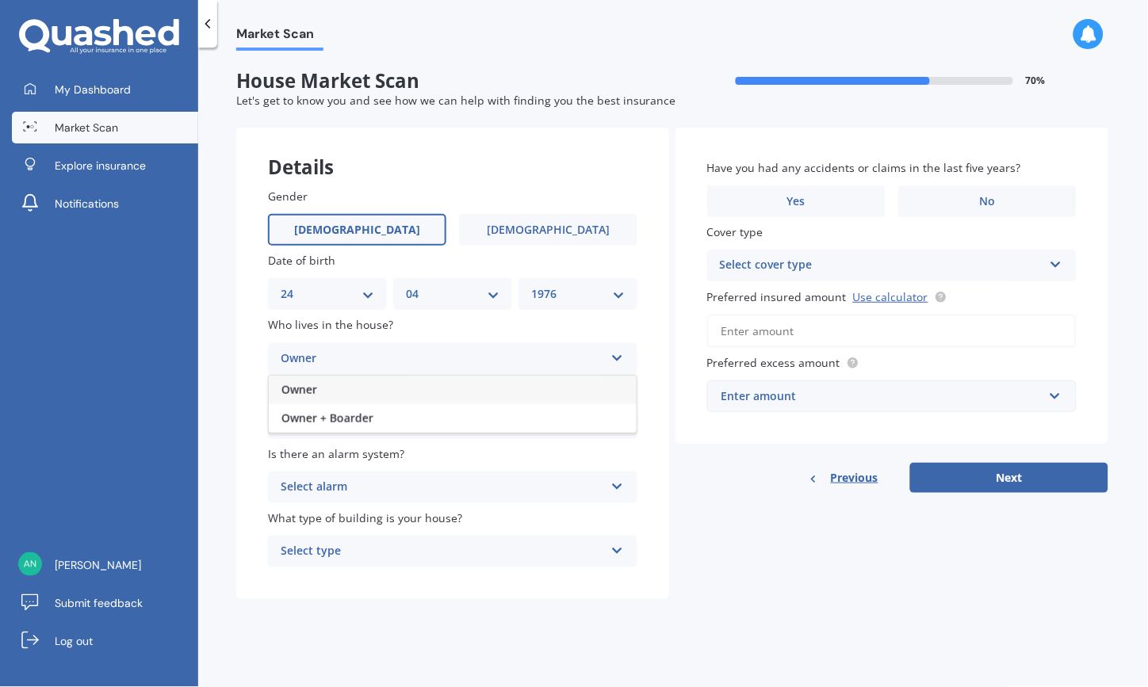
click at [244, 351] on div "Gender [DEMOGRAPHIC_DATA] [DEMOGRAPHIC_DATA] Date of birth DD 01 02 03 04 05 06…" at bounding box center [452, 378] width 433 height 444
click at [402, 488] on div "Select alarm" at bounding box center [442, 487] width 323 height 19
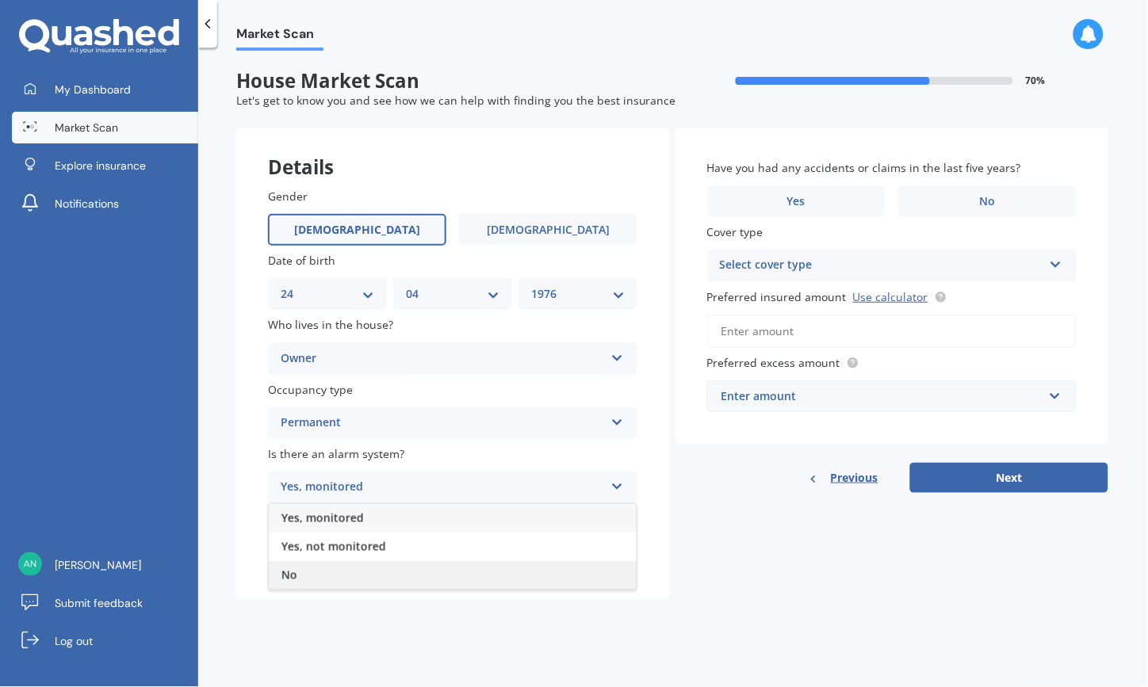
click at [363, 572] on div "No" at bounding box center [453, 575] width 368 height 29
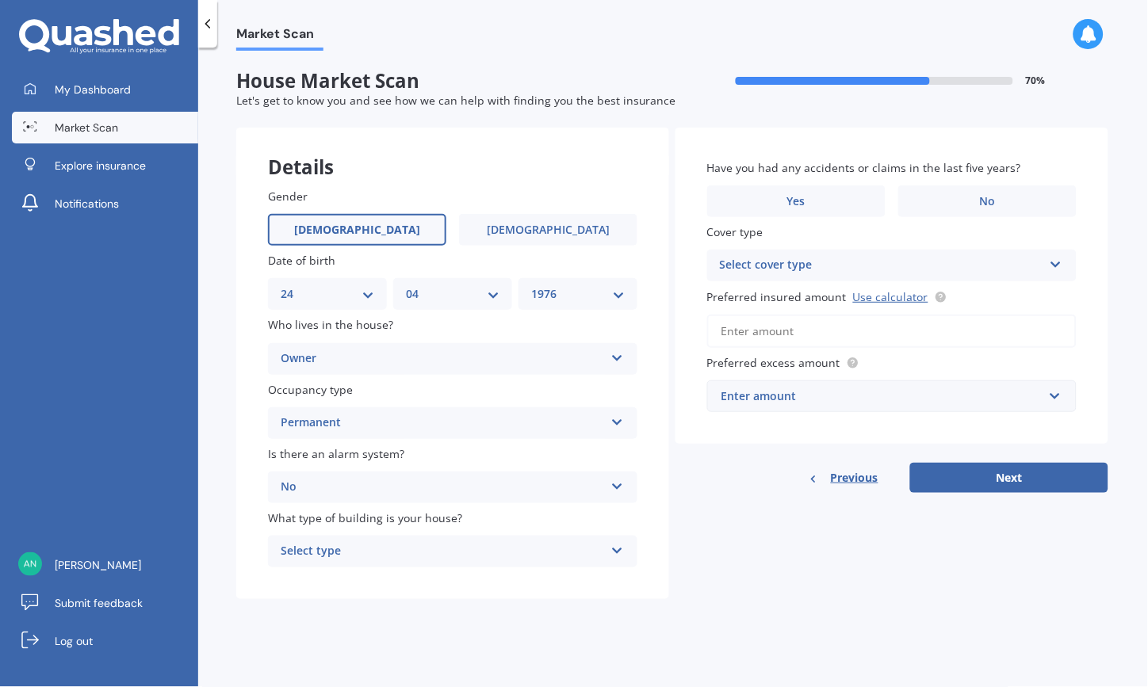
click at [368, 547] on div "Select type" at bounding box center [442, 551] width 323 height 19
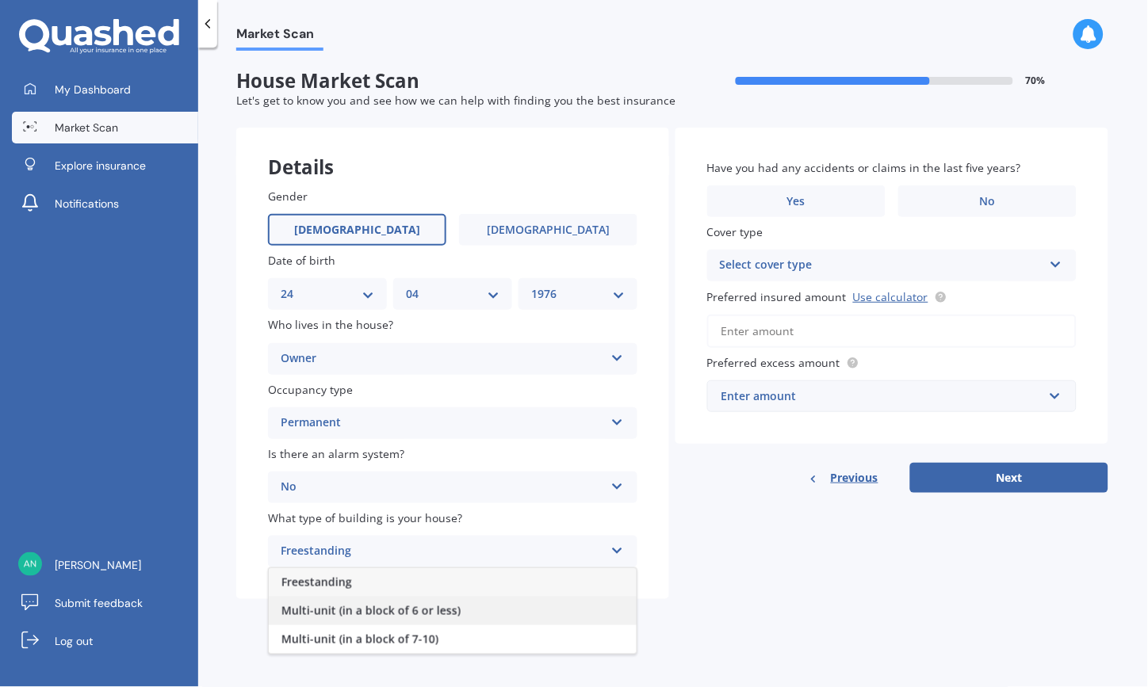
click at [381, 609] on span "Multi-unit (in a block of 6 or less)" at bounding box center [370, 610] width 179 height 15
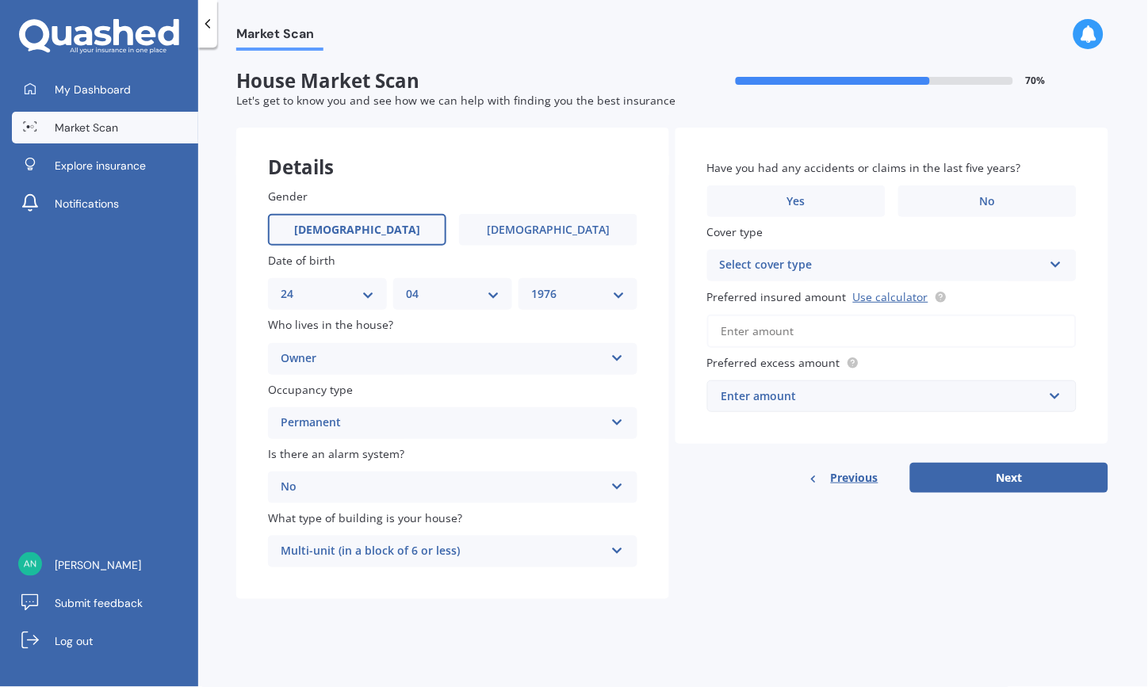
click at [410, 355] on div "Owner" at bounding box center [442, 359] width 323 height 19
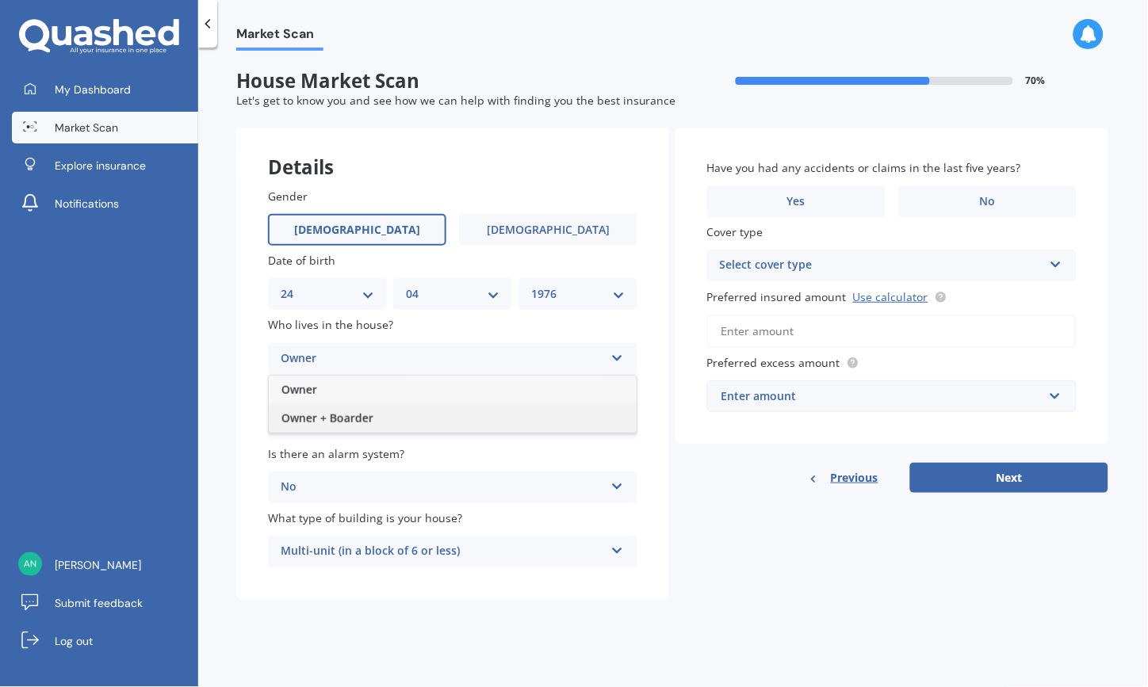
click at [407, 415] on div "Owner + Boarder" at bounding box center [453, 418] width 368 height 29
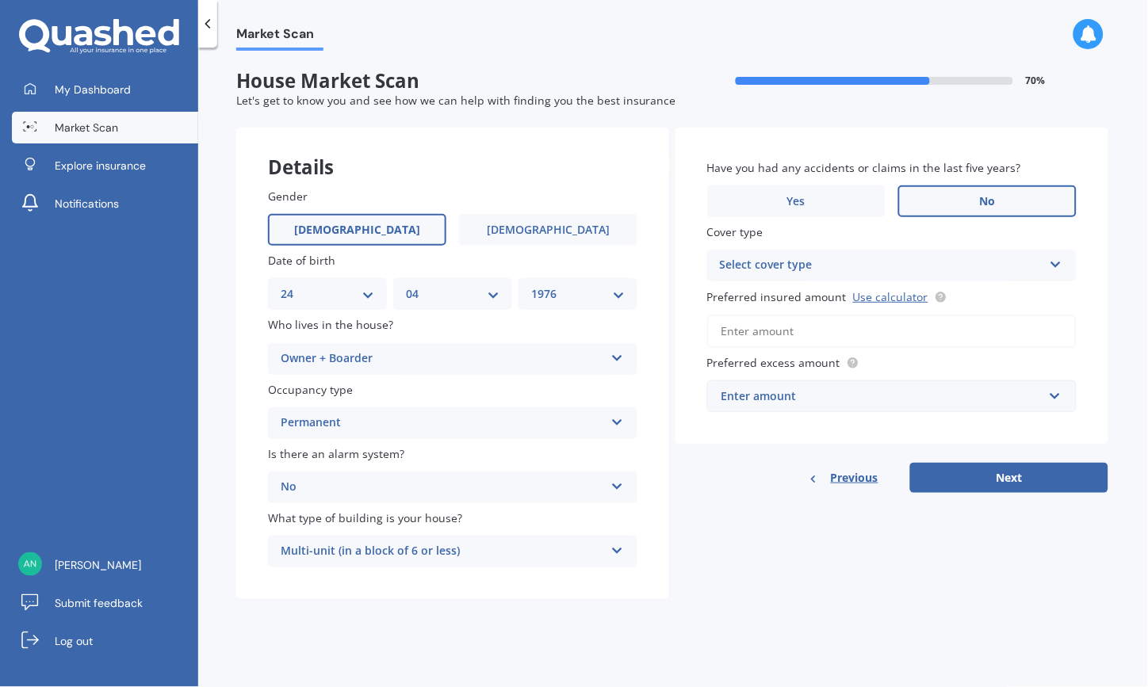
click at [985, 201] on span "No" at bounding box center [988, 201] width 16 height 13
click at [0, 0] on input "No" at bounding box center [0, 0] width 0 height 0
click at [969, 271] on div "Select cover type" at bounding box center [881, 265] width 323 height 19
click at [969, 265] on div "High" at bounding box center [881, 265] width 323 height 19
click at [969, 263] on div "Select cover type" at bounding box center [884, 265] width 315 height 17
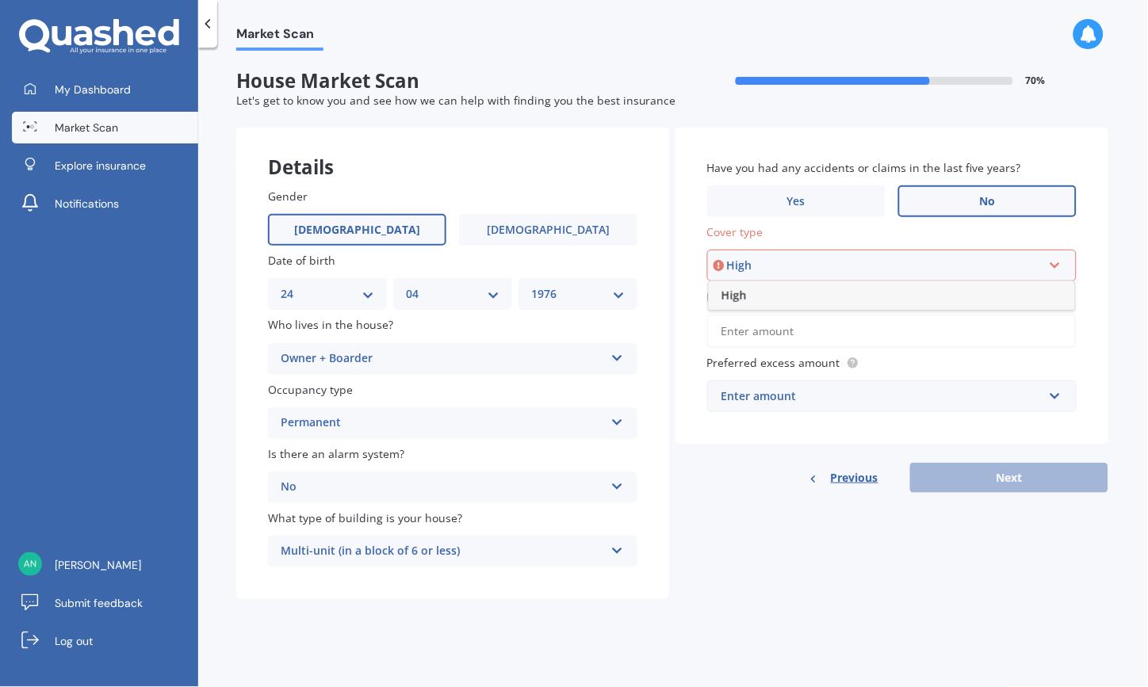
click at [854, 288] on div "High" at bounding box center [892, 295] width 366 height 29
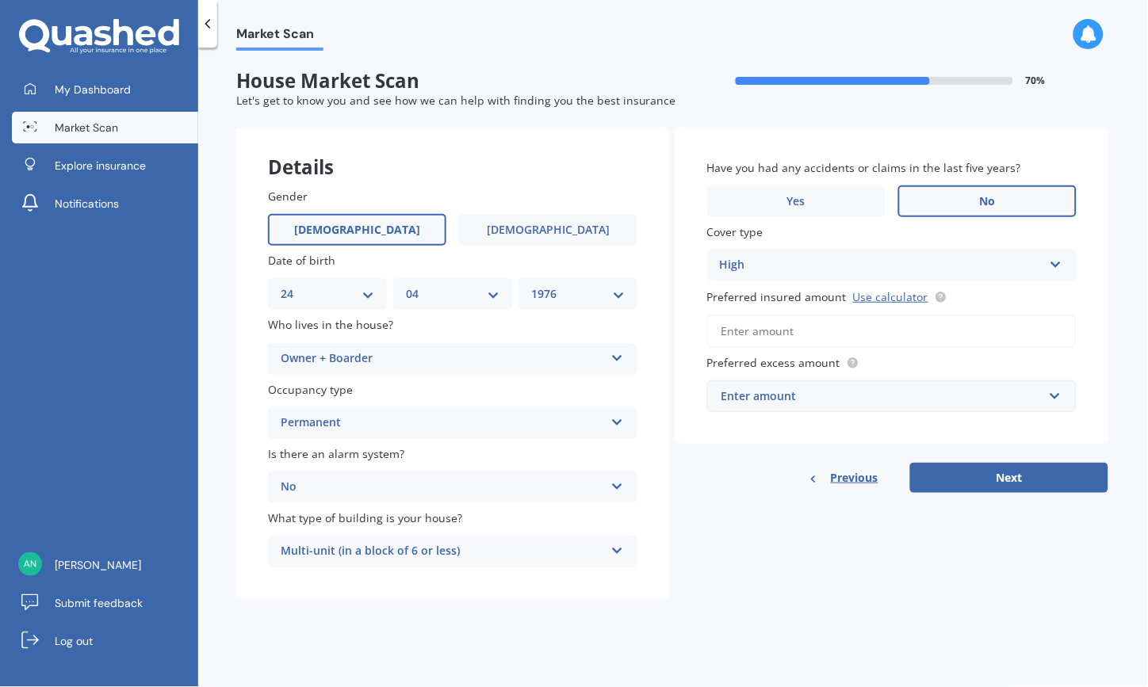
click at [827, 331] on input "Preferred insured amount Use calculator" at bounding box center [891, 331] width 369 height 33
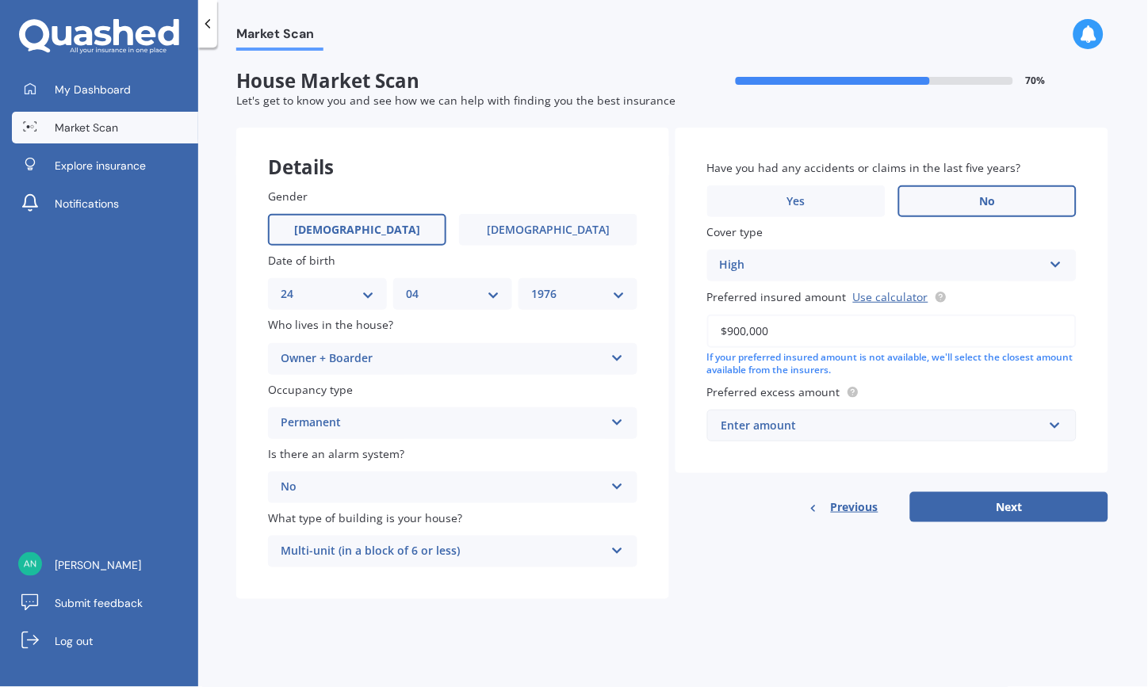
type input "$900,000"
click at [846, 418] on div "Enter amount" at bounding box center [882, 425] width 322 height 17
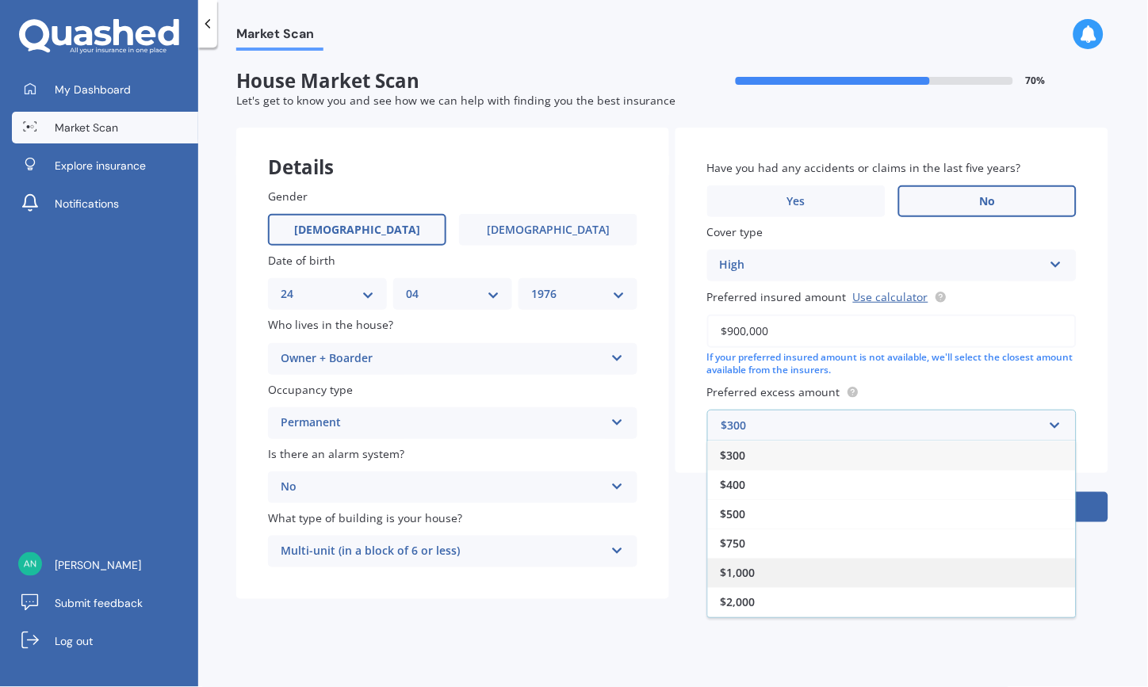
click at [766, 572] on div "$1,000" at bounding box center [892, 572] width 368 height 29
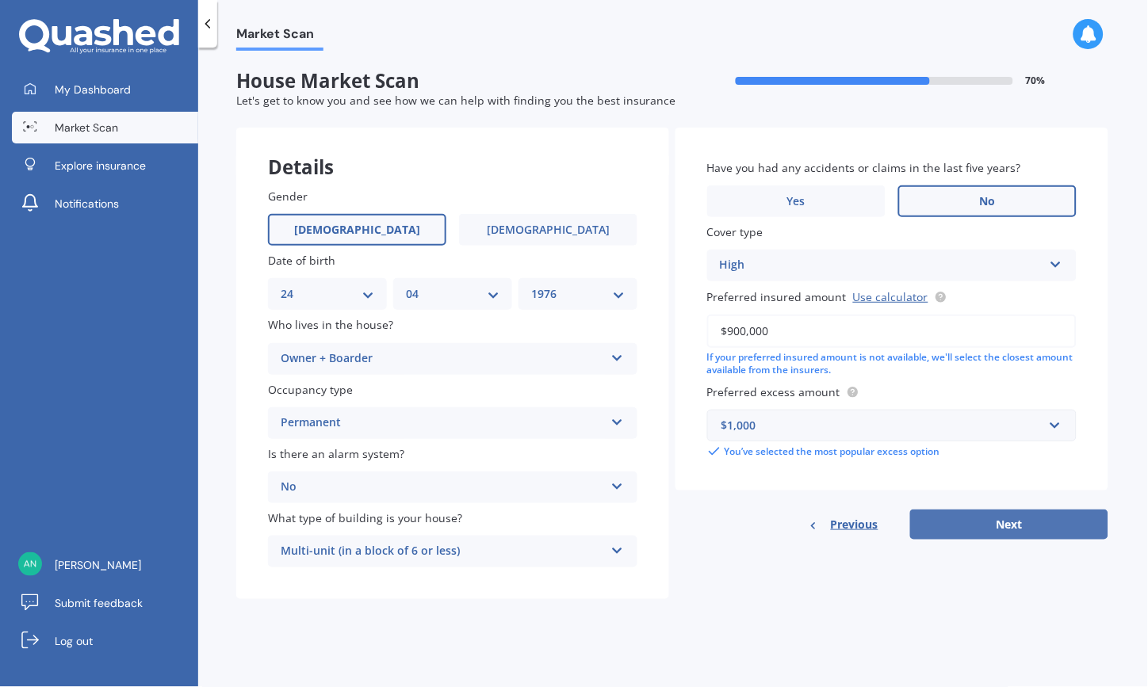
click at [1007, 520] on button "Next" at bounding box center [1009, 525] width 198 height 30
select select "24"
select select "04"
select select "1976"
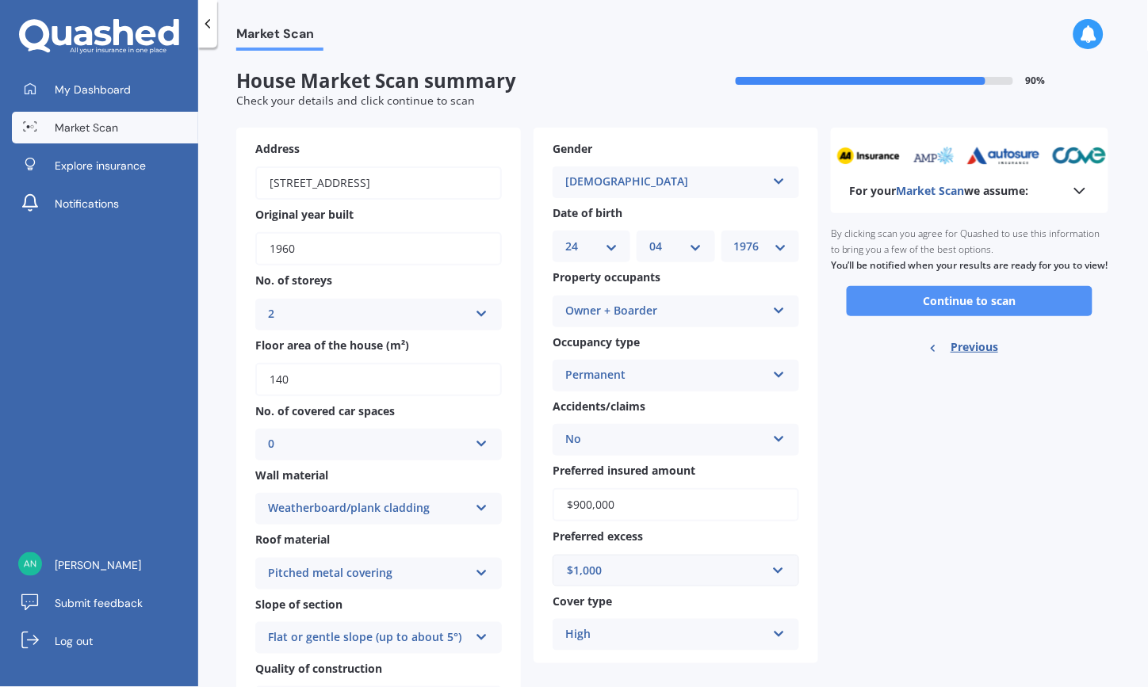
click at [984, 316] on button "Continue to scan" at bounding box center [970, 301] width 246 height 30
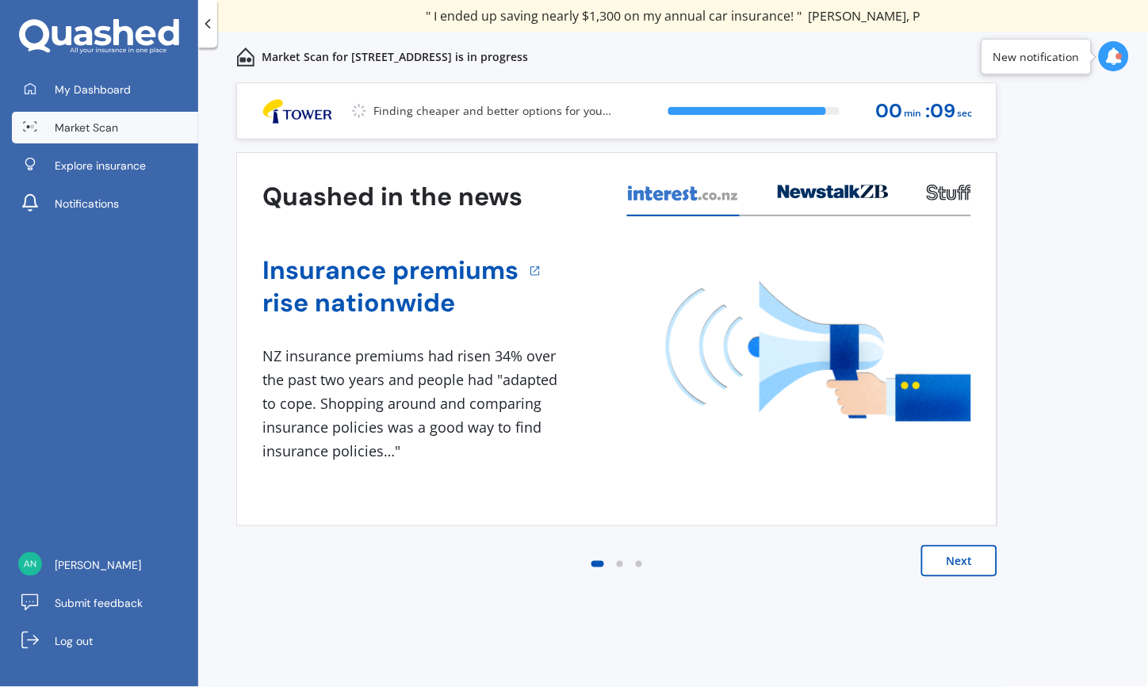
click at [619, 567] on div at bounding box center [619, 564] width 19 height 19
click at [652, 564] on div "Next" at bounding box center [616, 576] width 761 height 63
click at [988, 558] on button "Next" at bounding box center [959, 561] width 76 height 32
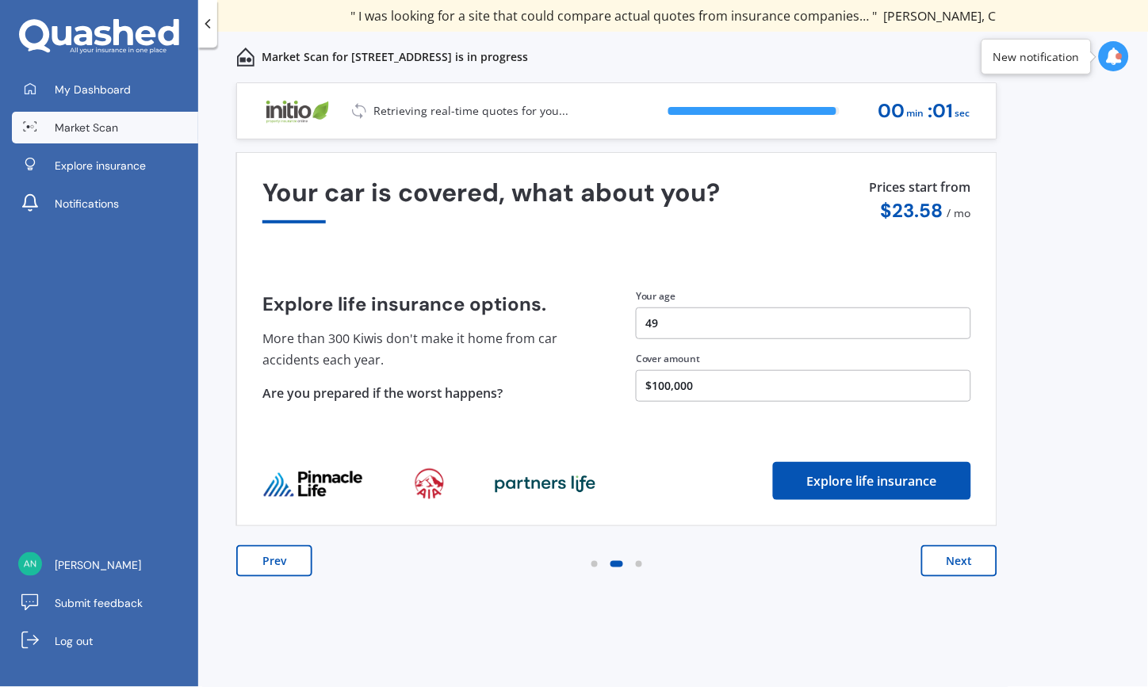
click at [984, 557] on button "Next" at bounding box center [959, 561] width 76 height 32
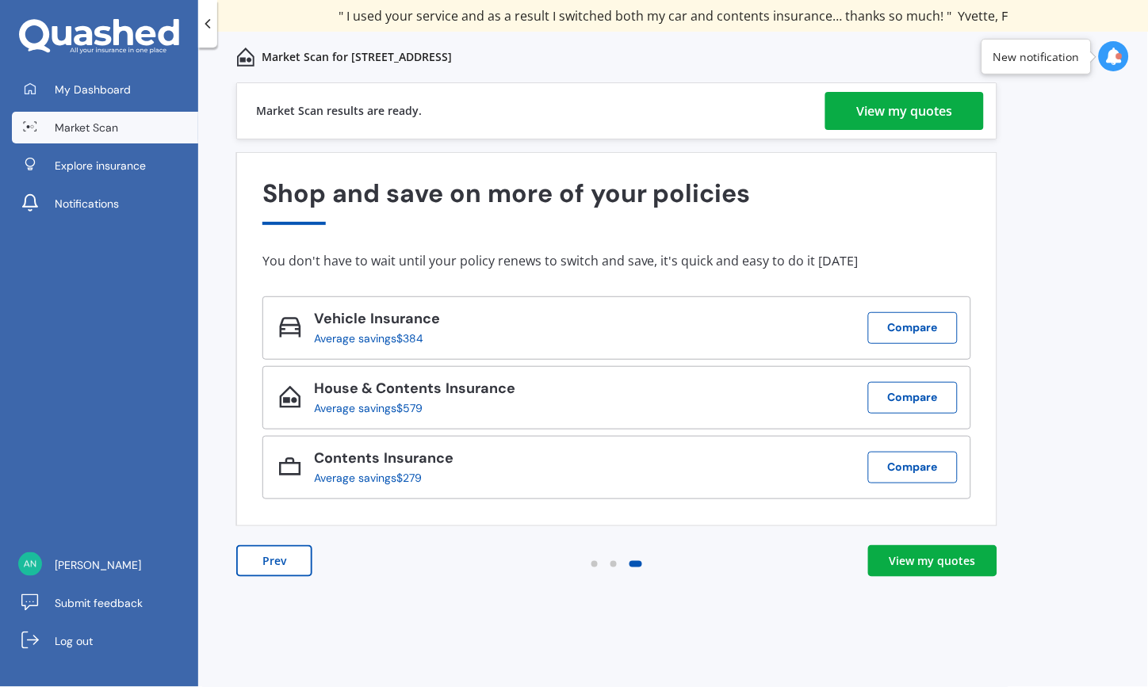
click at [916, 104] on div "View my quotes" at bounding box center [905, 111] width 96 height 38
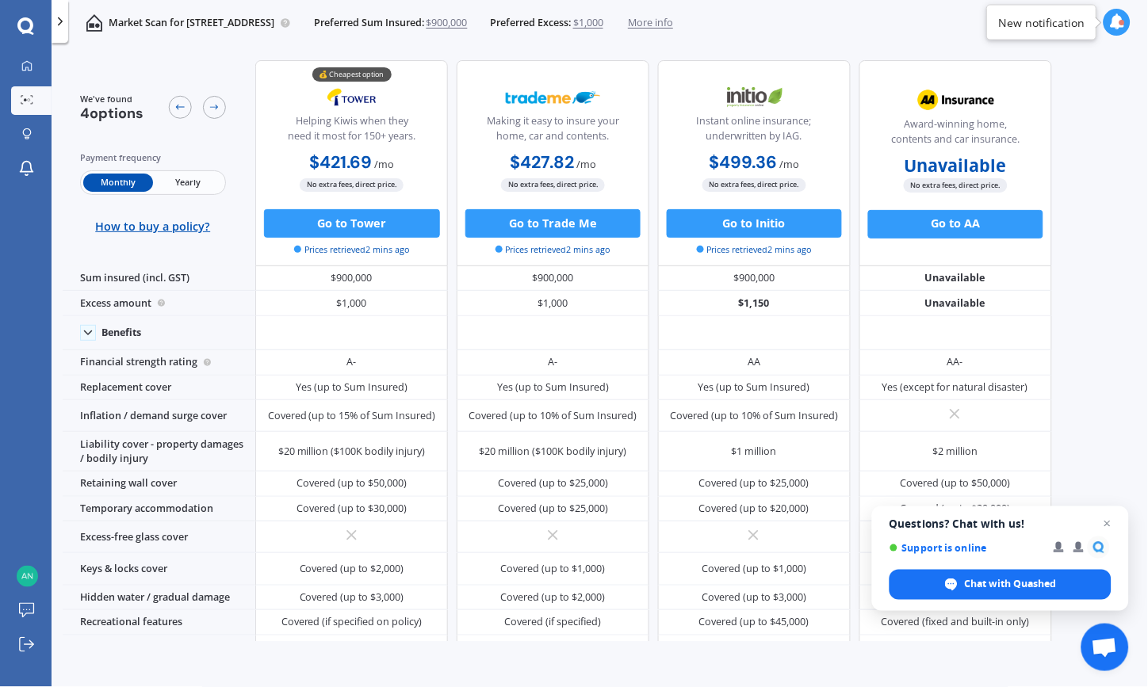
click at [190, 180] on span "Yearly" at bounding box center [188, 183] width 70 height 18
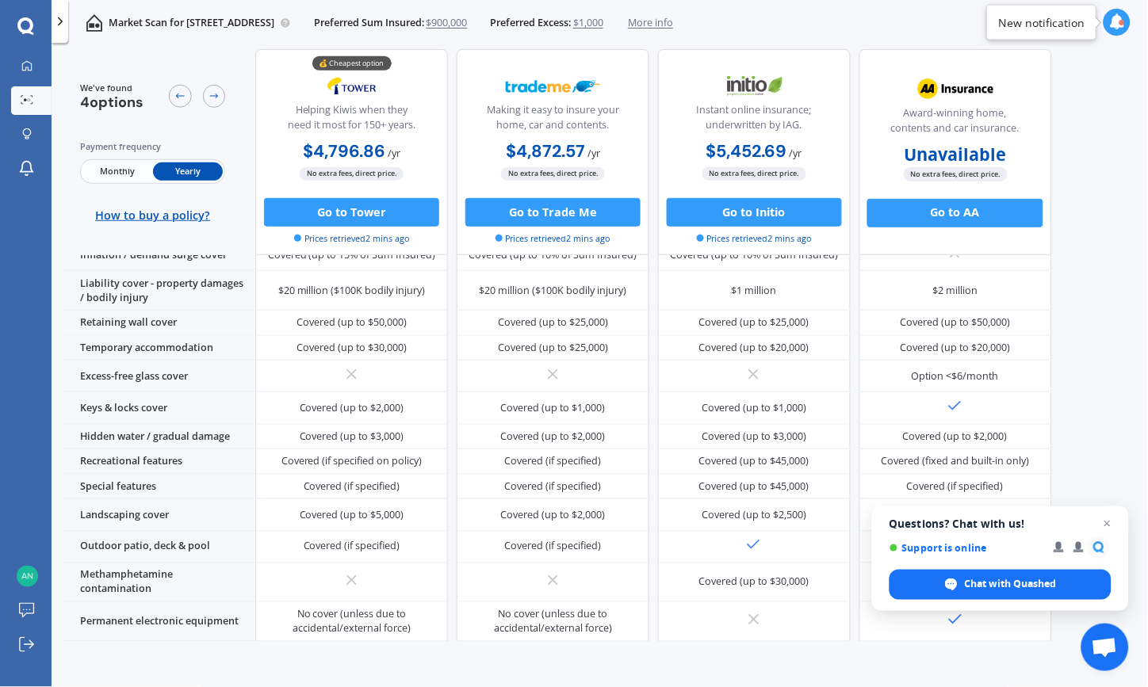
scroll to position [195, 0]
